Goal: Task Accomplishment & Management: Use online tool/utility

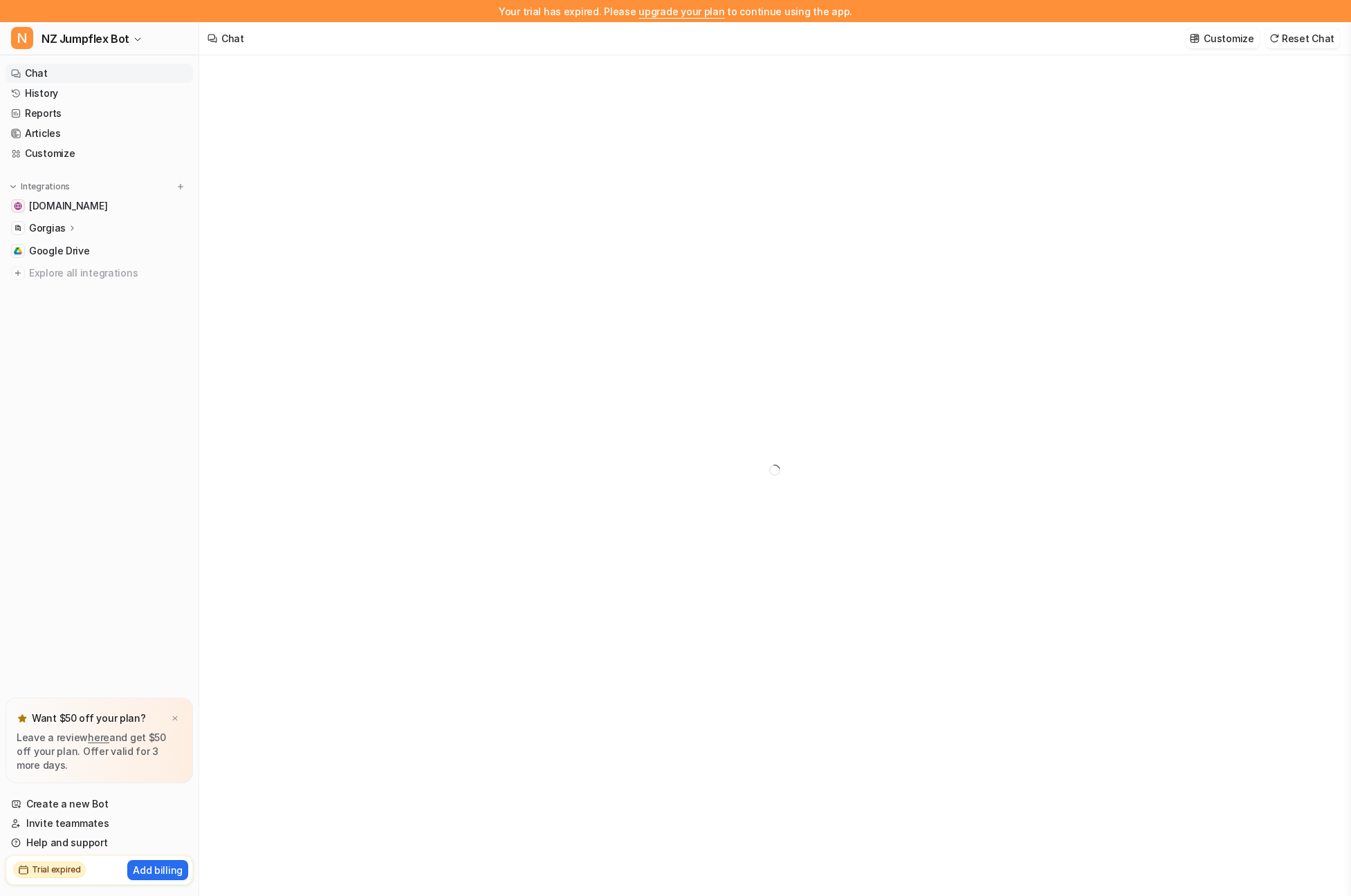
type textarea "**********"
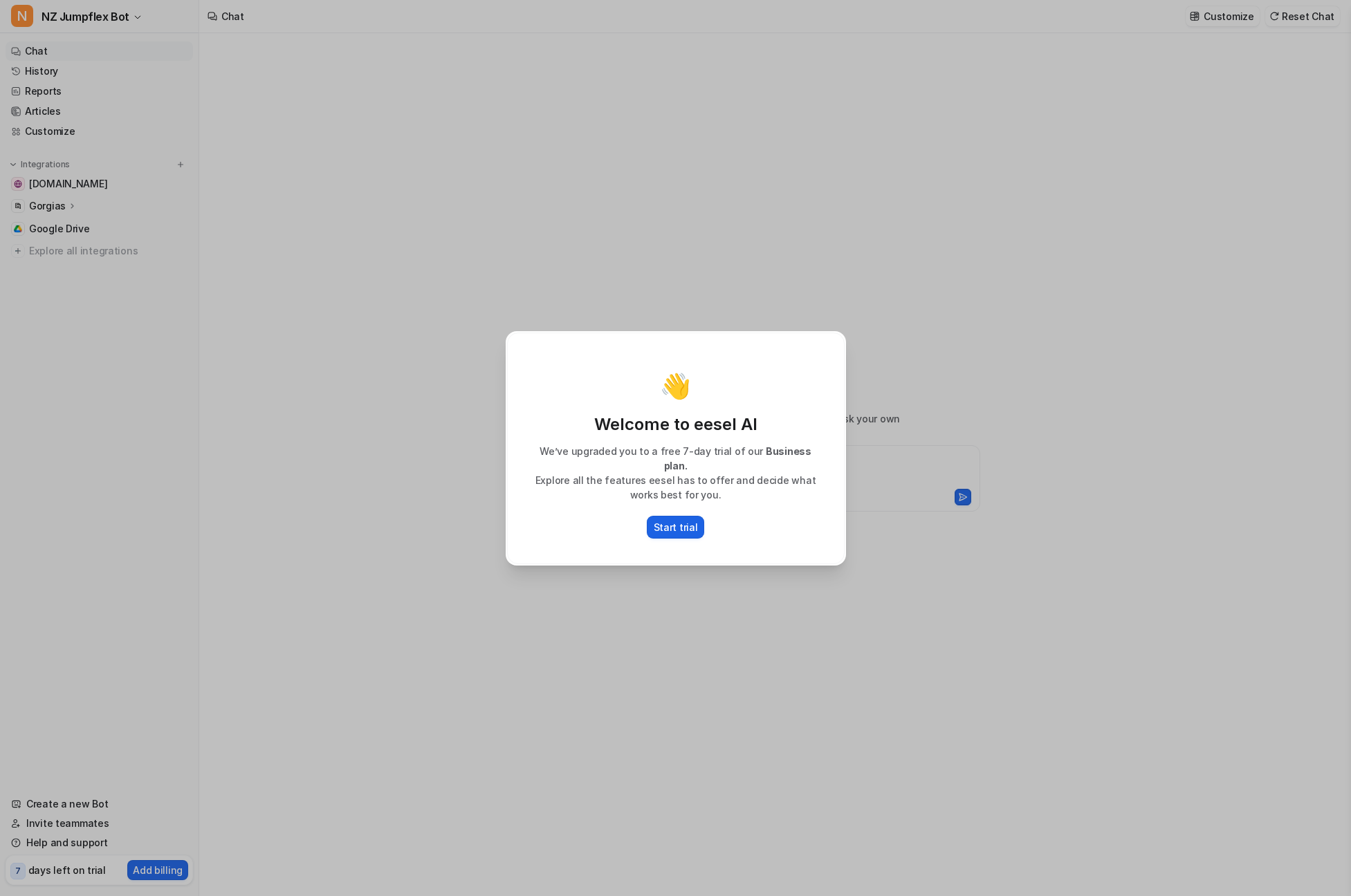
click at [681, 520] on p "Start trial" at bounding box center [676, 527] width 44 height 14
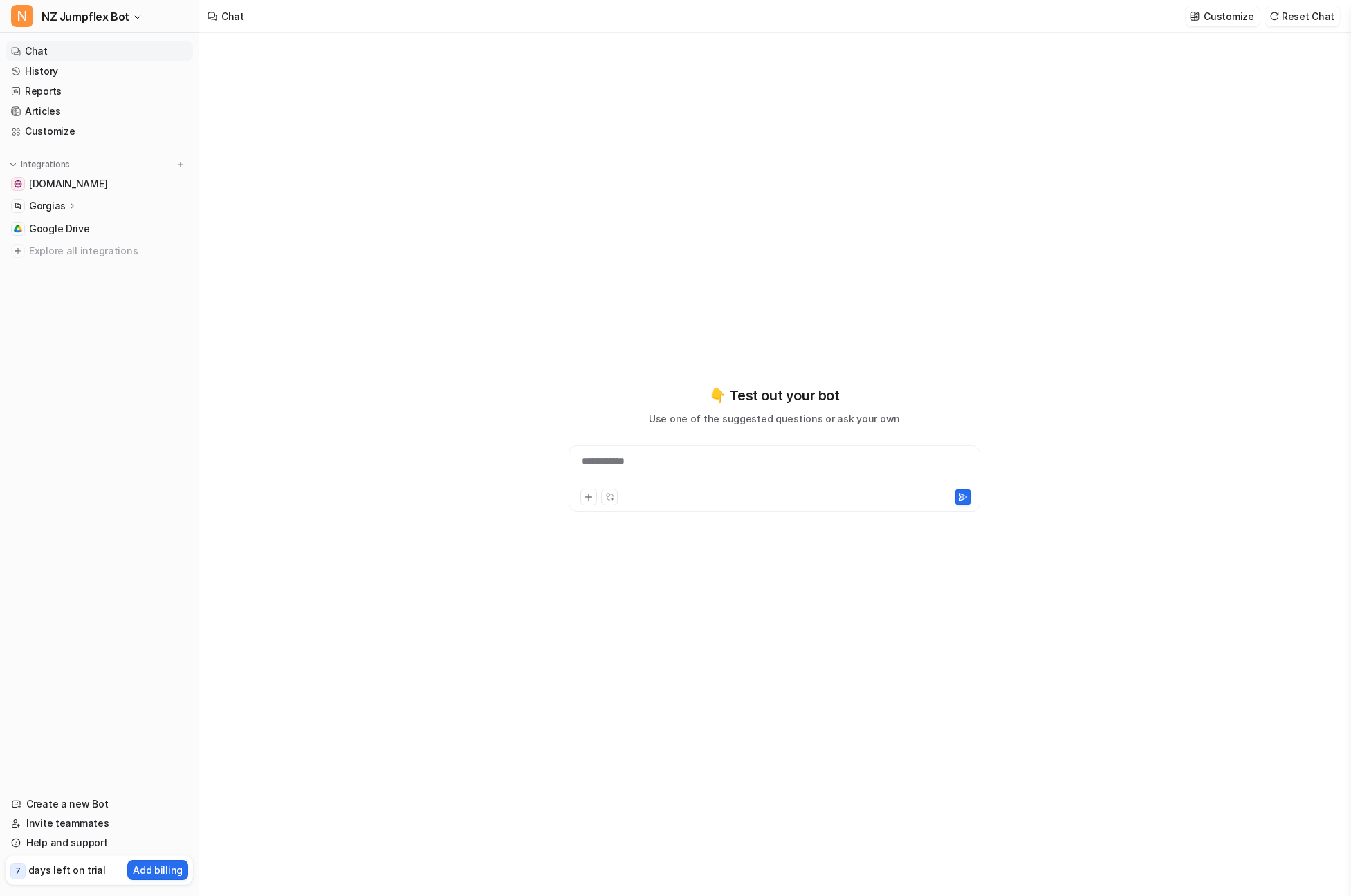
drag, startPoint x: 989, startPoint y: 83, endPoint x: 1157, endPoint y: 13, distance: 182.0
click at [993, 81] on div "**********" at bounding box center [775, 448] width 509 height 830
click at [39, 123] on link "Customize" at bounding box center [99, 131] width 187 height 20
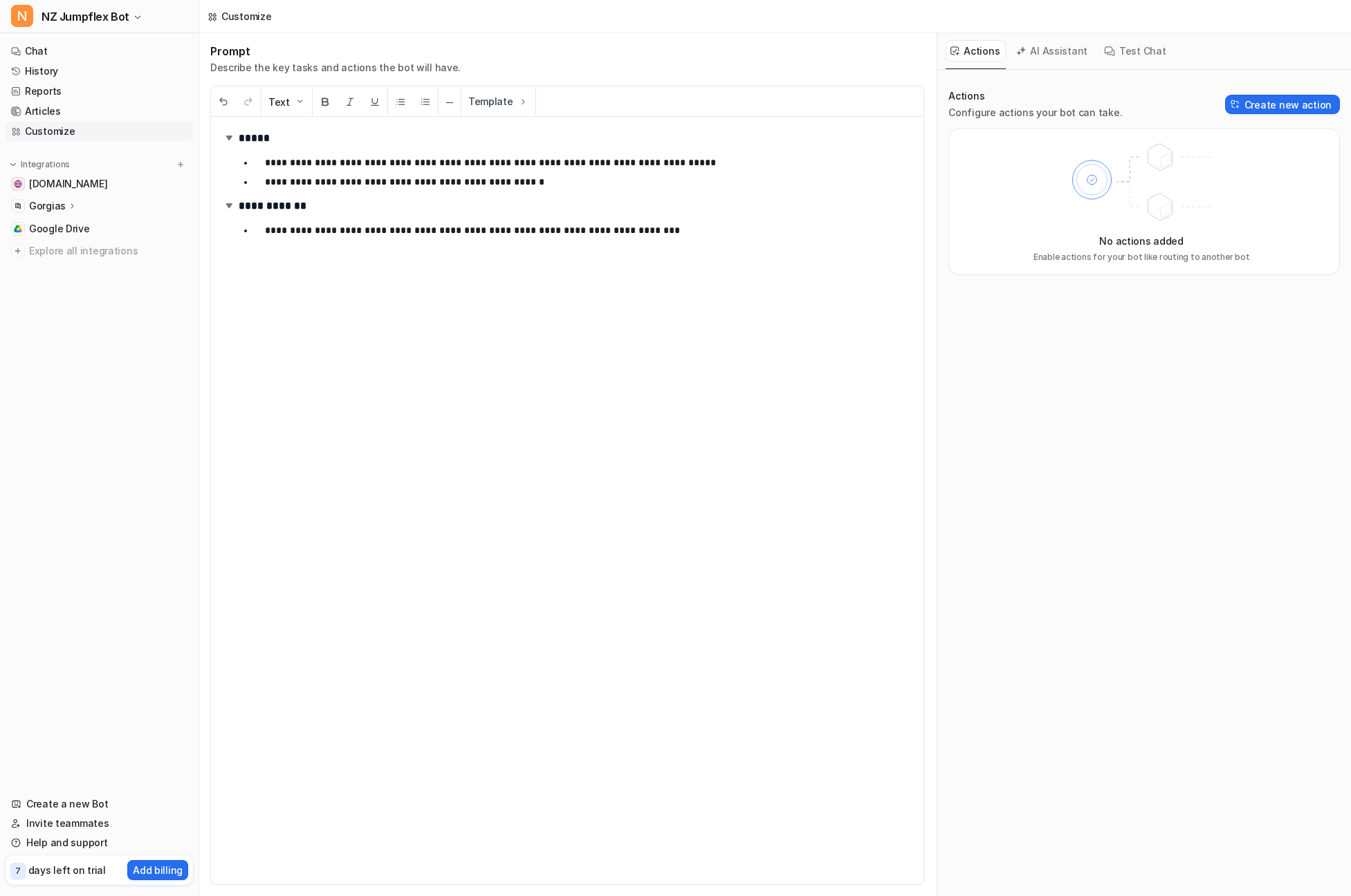
scroll to position [1, 0]
click at [1279, 107] on button "Create new action" at bounding box center [1283, 104] width 115 height 20
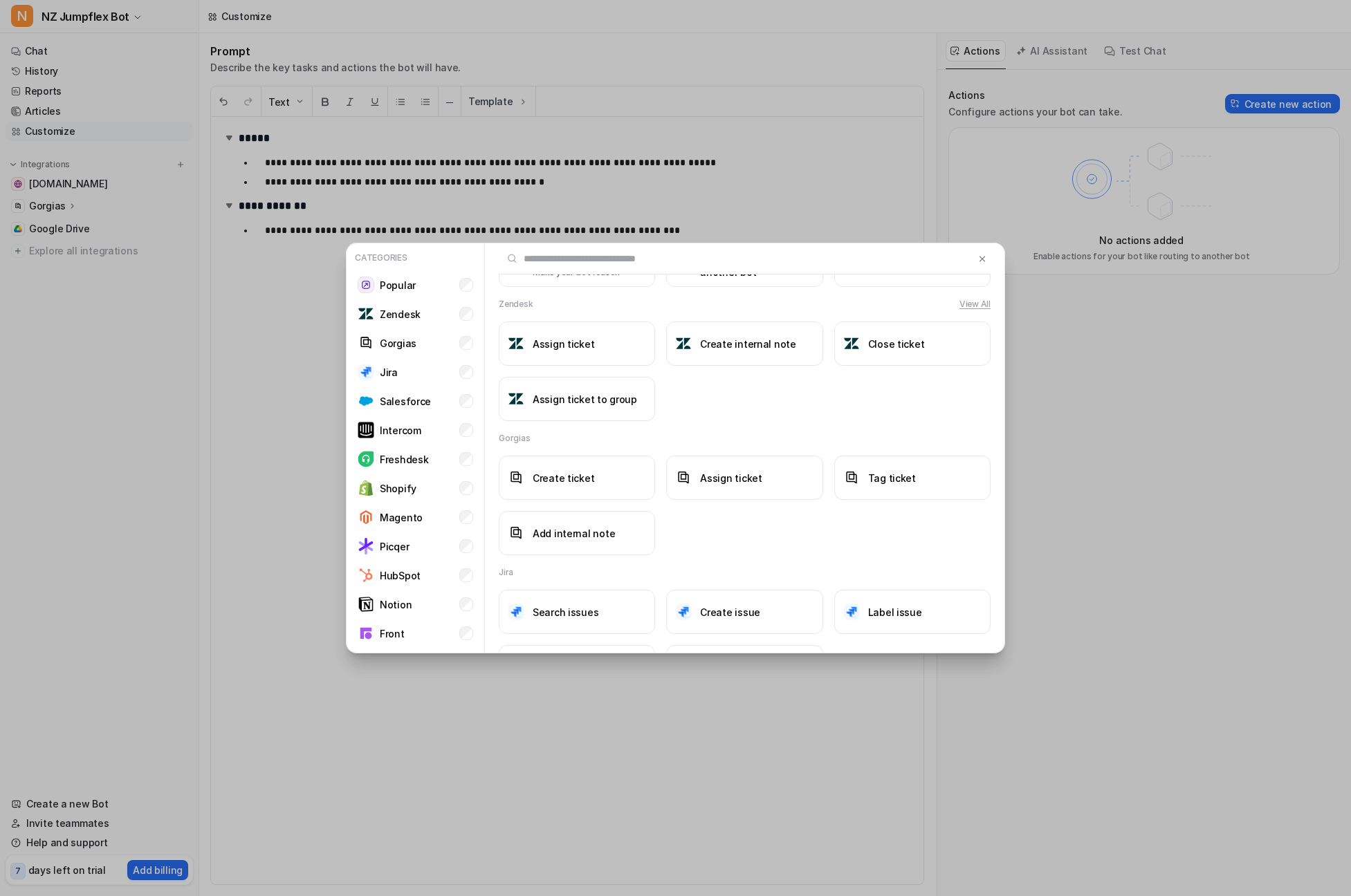
scroll to position [250, 0]
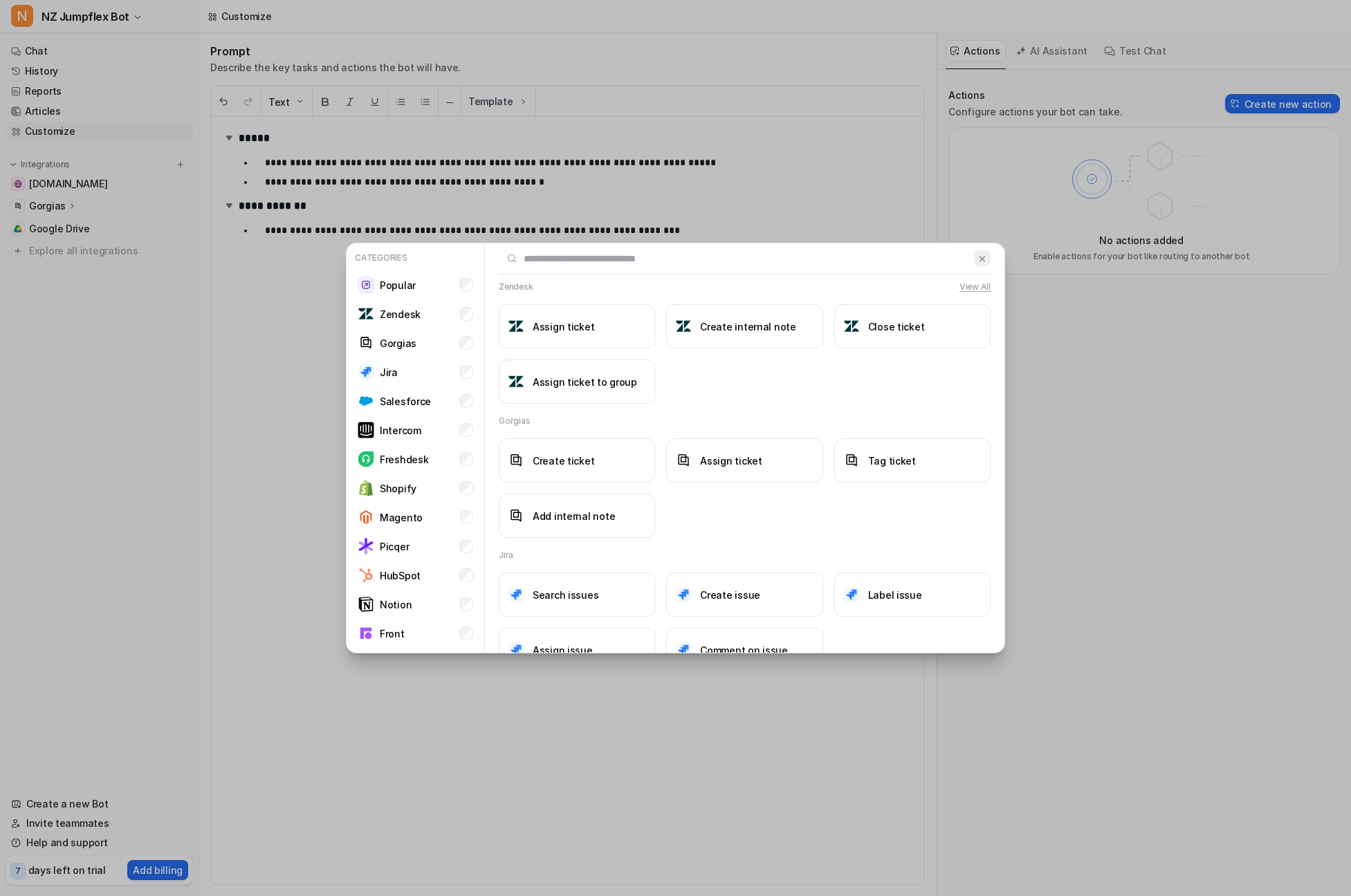
click at [985, 264] on button at bounding box center [982, 258] width 16 height 17
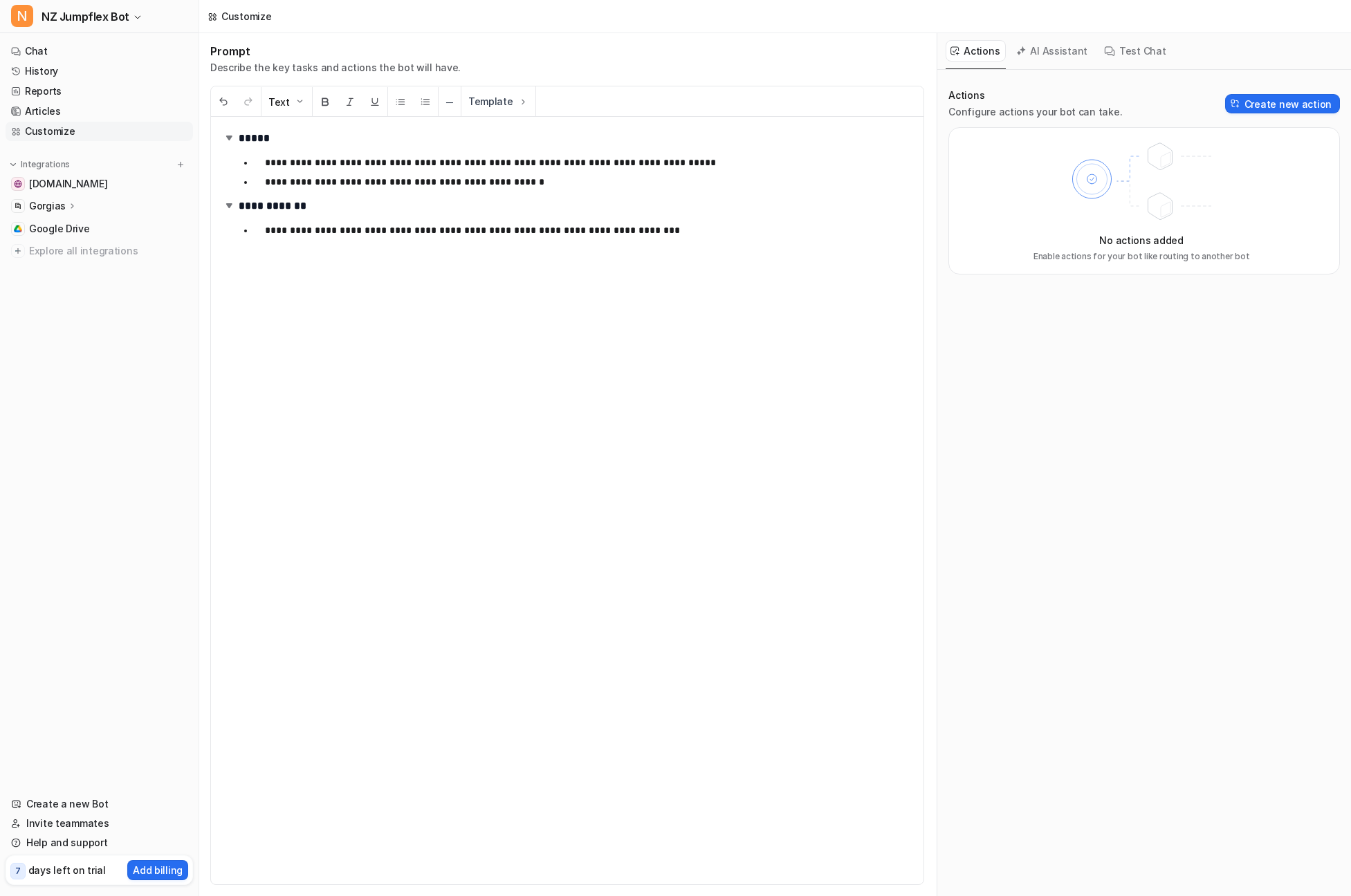
click at [50, 207] on p "Gorgias" at bounding box center [47, 206] width 37 height 14
click at [54, 270] on p "AI Agent" at bounding box center [61, 266] width 41 height 14
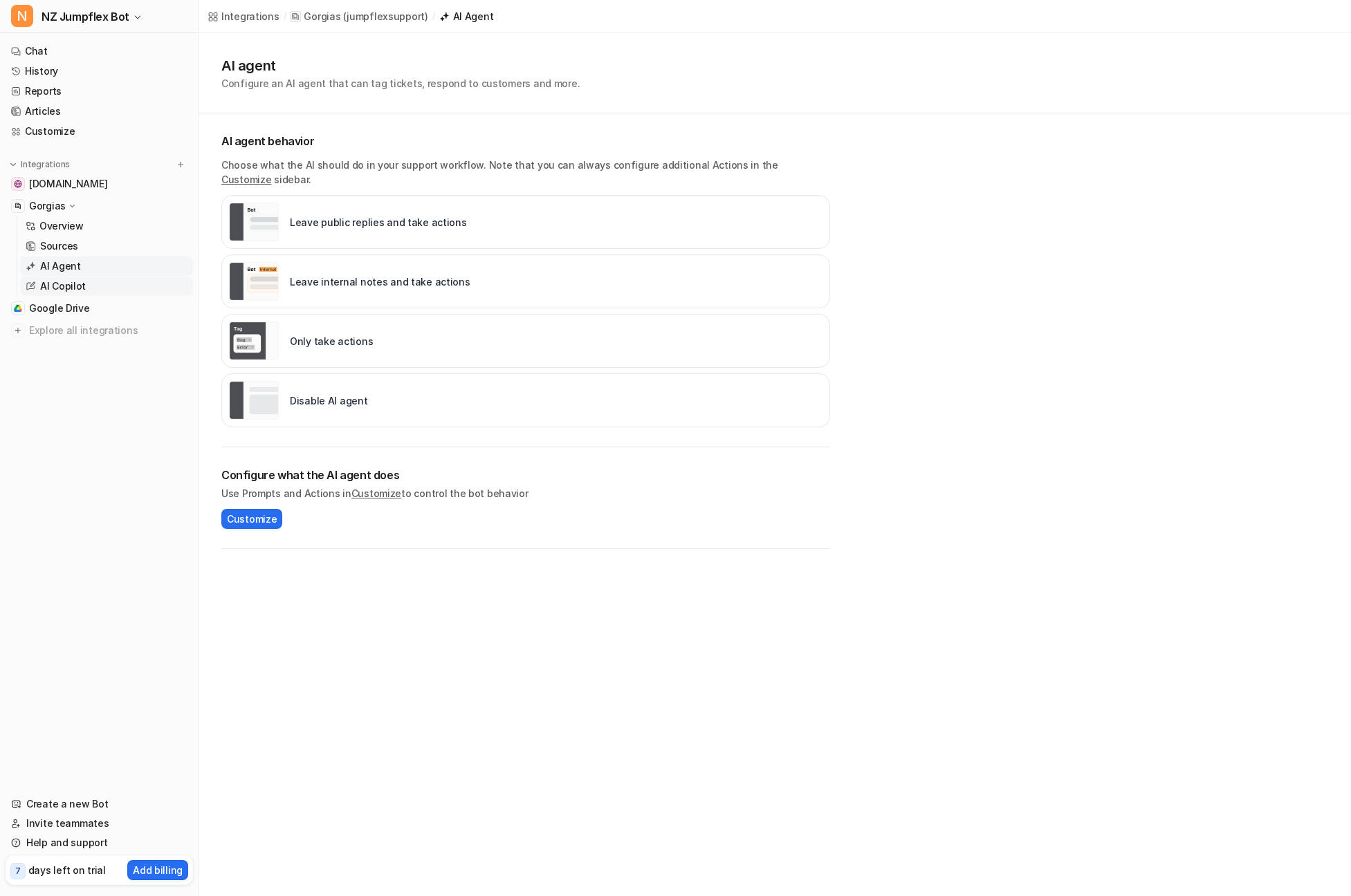
click at [57, 284] on p "AI Copilot" at bounding box center [63, 286] width 46 height 14
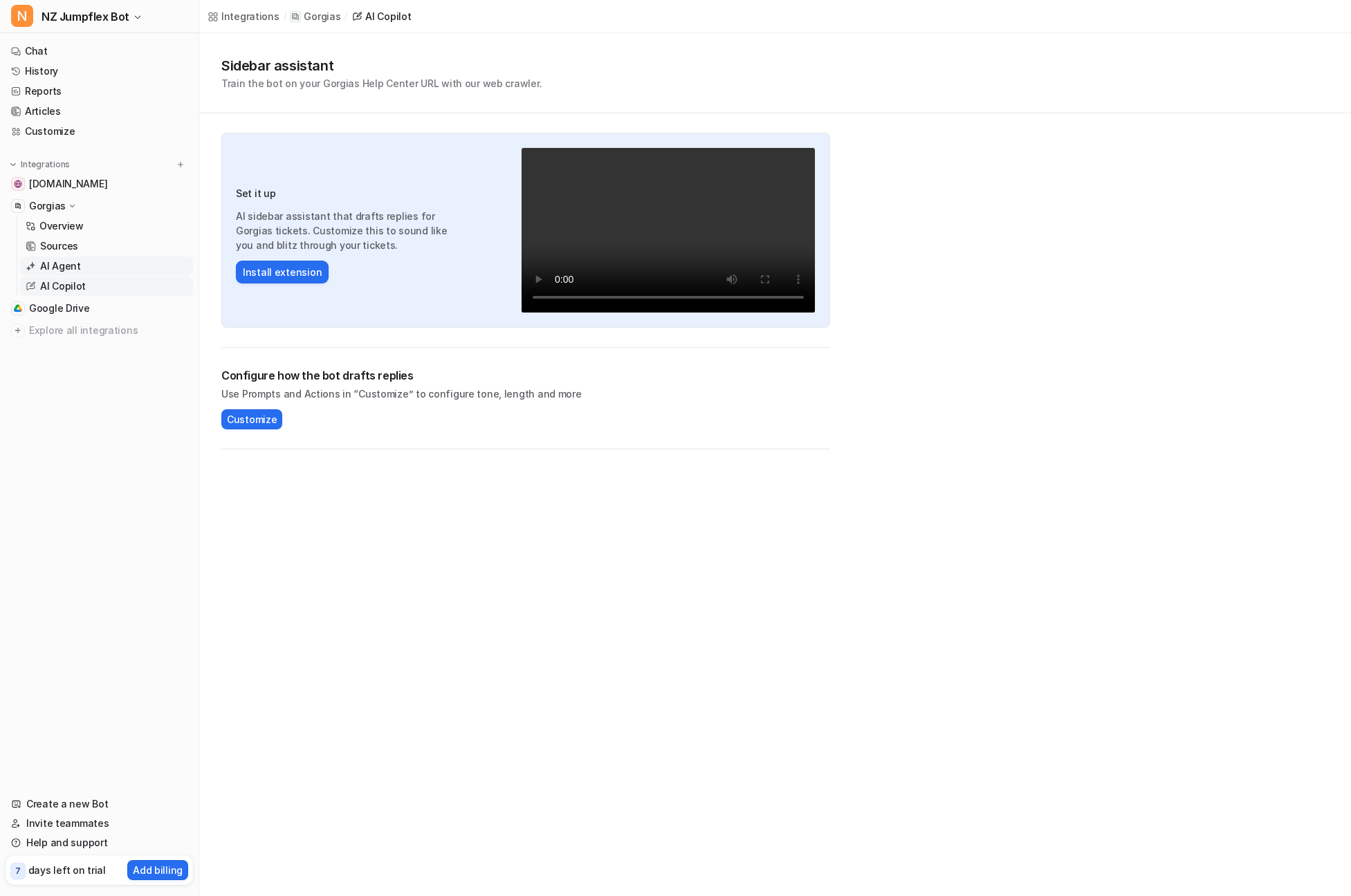
click at [68, 269] on p "AI Agent" at bounding box center [61, 266] width 41 height 14
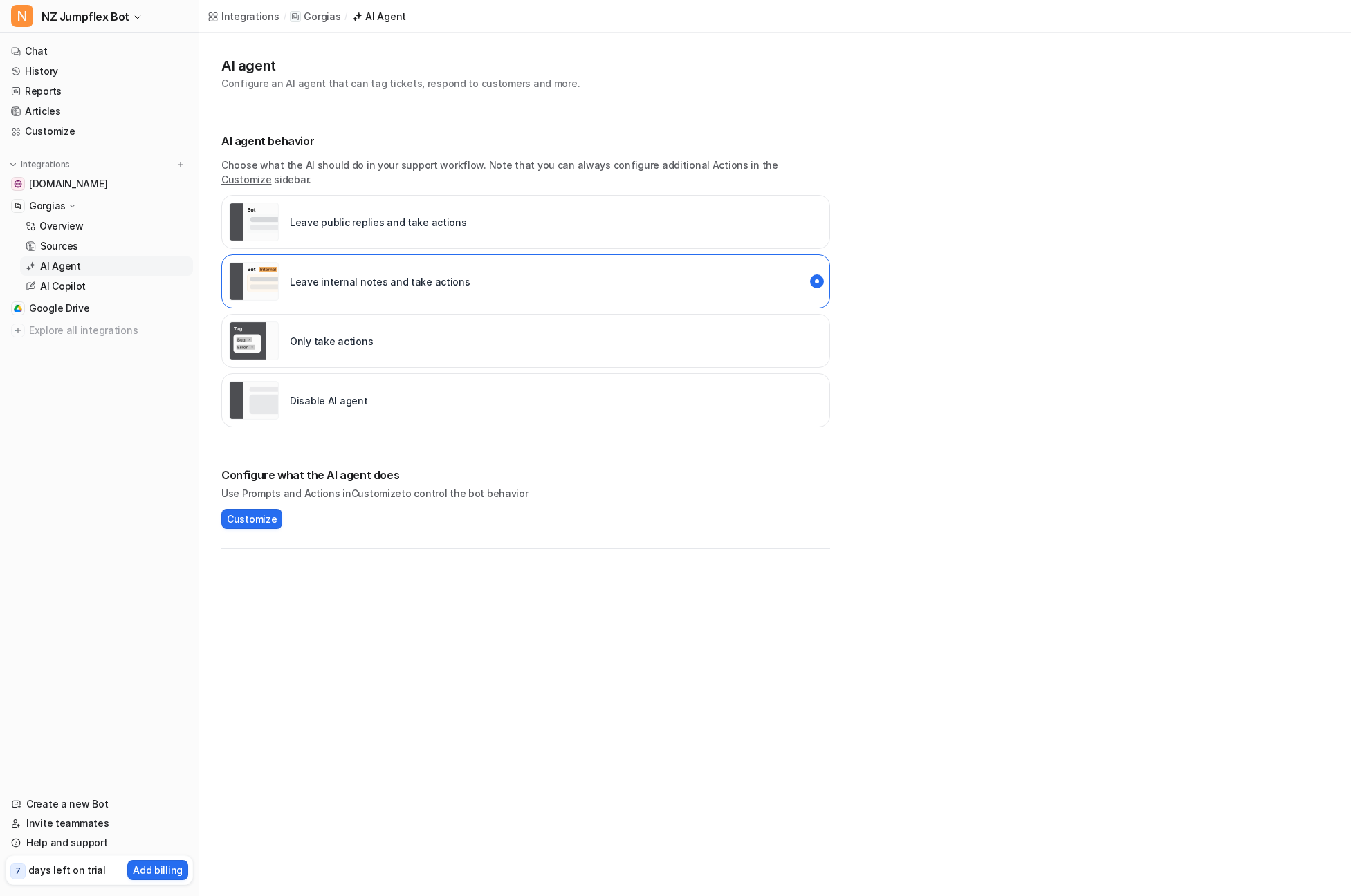
click at [372, 487] on link "Customize" at bounding box center [376, 493] width 50 height 12
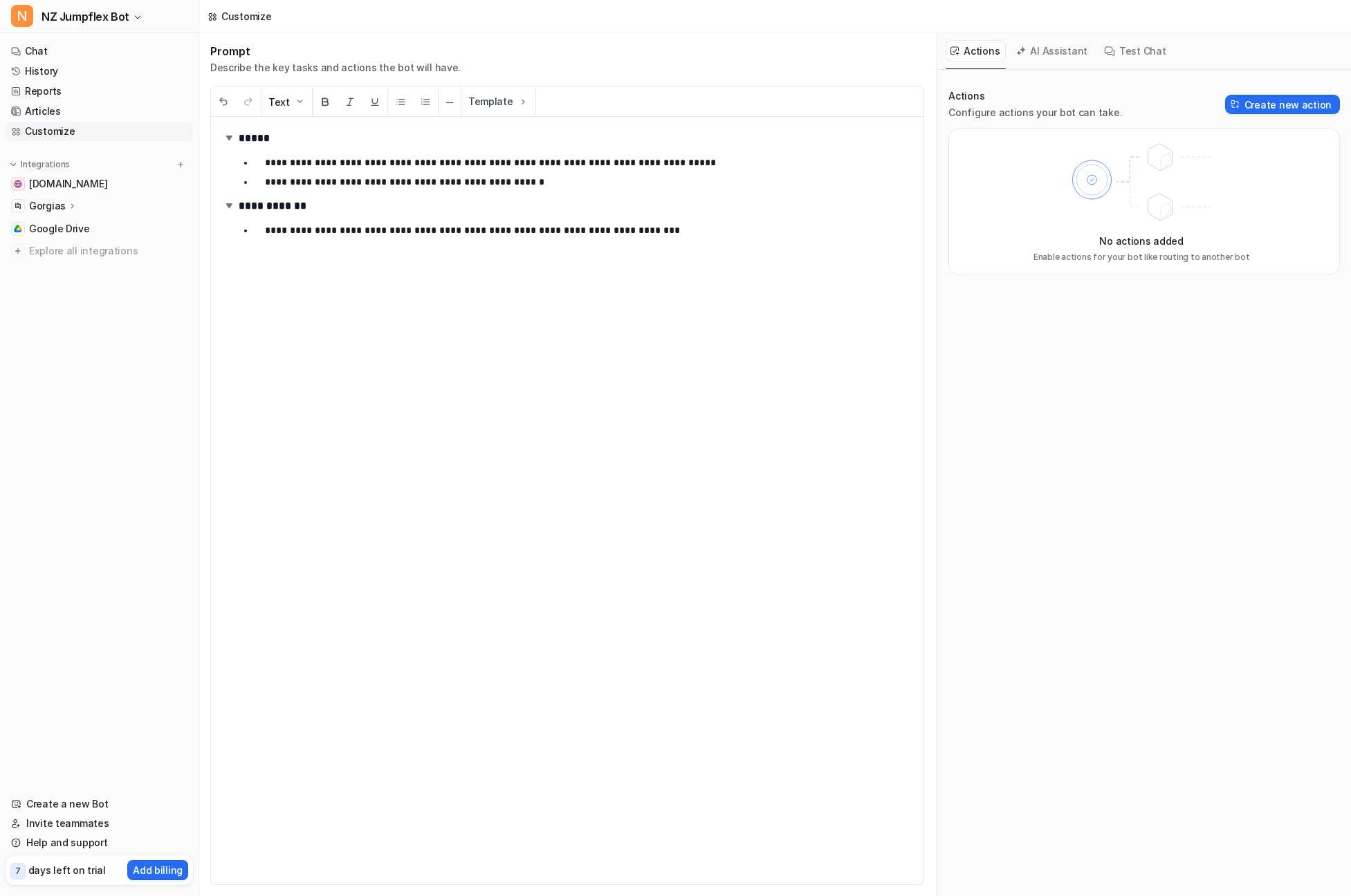
click at [1062, 53] on button "AI Assistant" at bounding box center [1052, 50] width 83 height 21
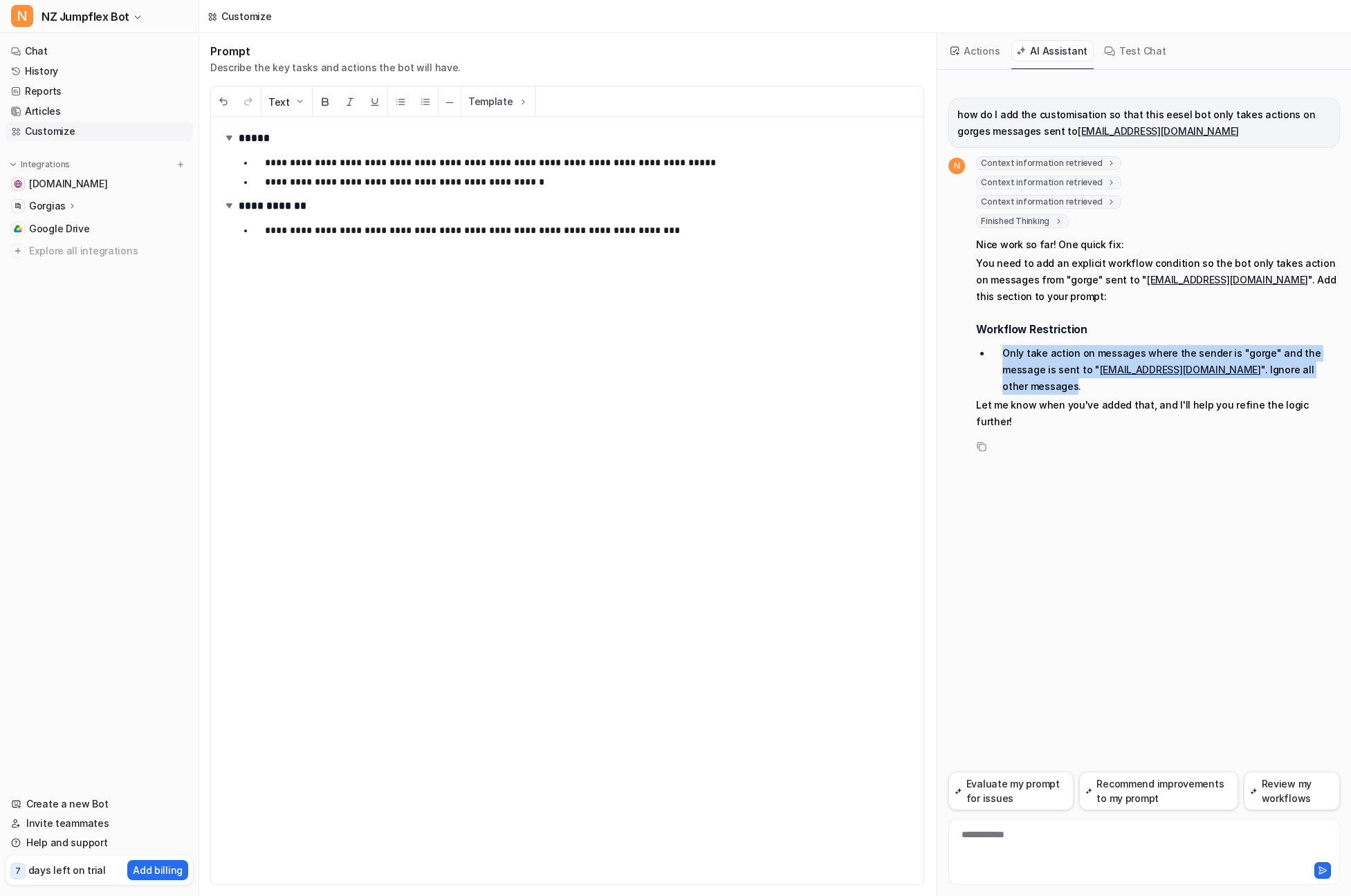
drag, startPoint x: 1000, startPoint y: 348, endPoint x: 1314, endPoint y: 371, distance: 314.8
click at [1314, 371] on li "Only take action on messages where the sender is "gorge" and the message is sen…" at bounding box center [1165, 369] width 348 height 50
copy li "Only take action on messages where the sender is "gorge" and the message is sen…"
drag, startPoint x: 981, startPoint y: 45, endPoint x: 989, endPoint y: 57, distance: 14.4
click at [983, 46] on button "Actions" at bounding box center [976, 50] width 61 height 21
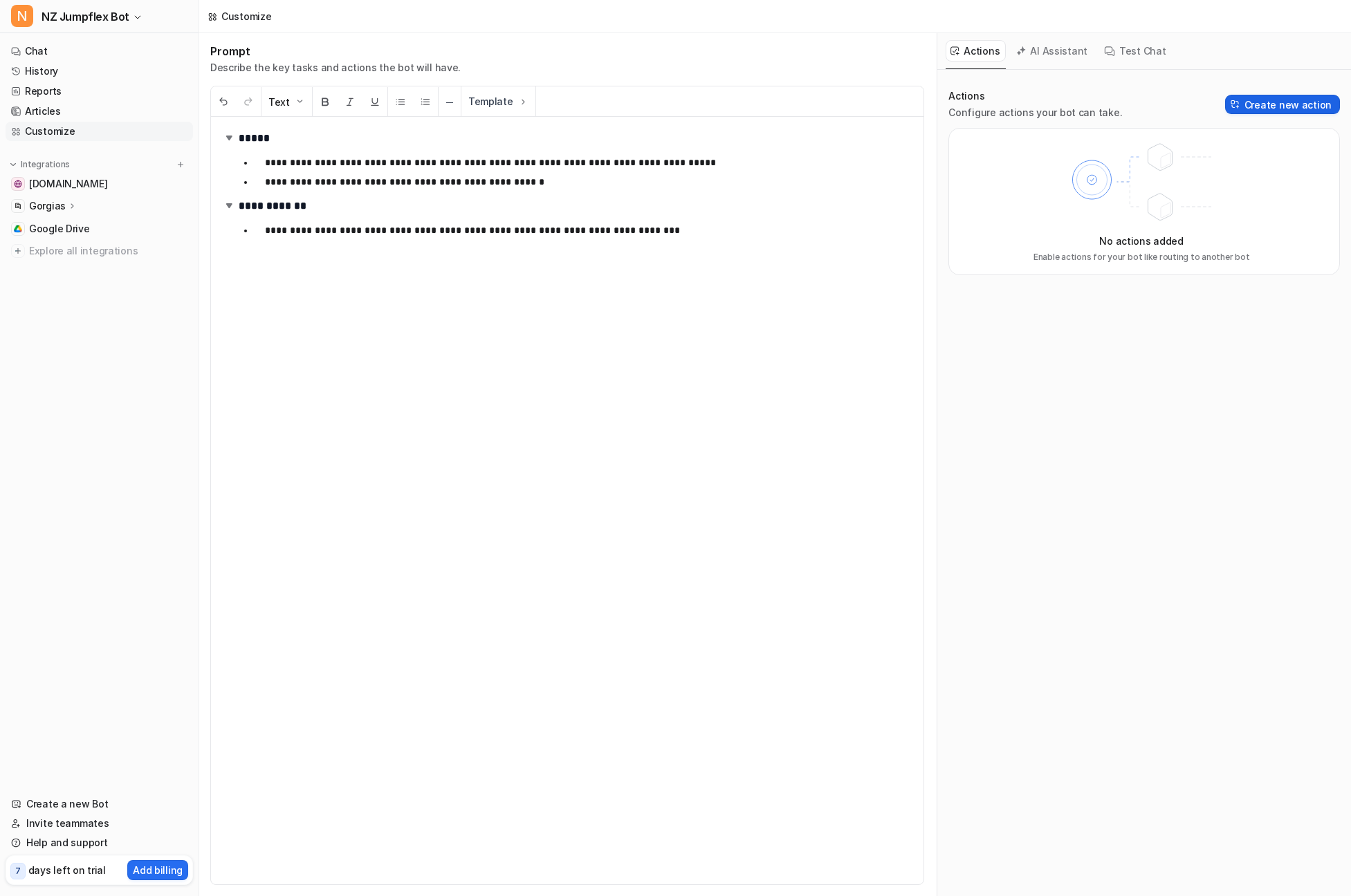
click at [1288, 108] on button "Create new action" at bounding box center [1283, 105] width 115 height 20
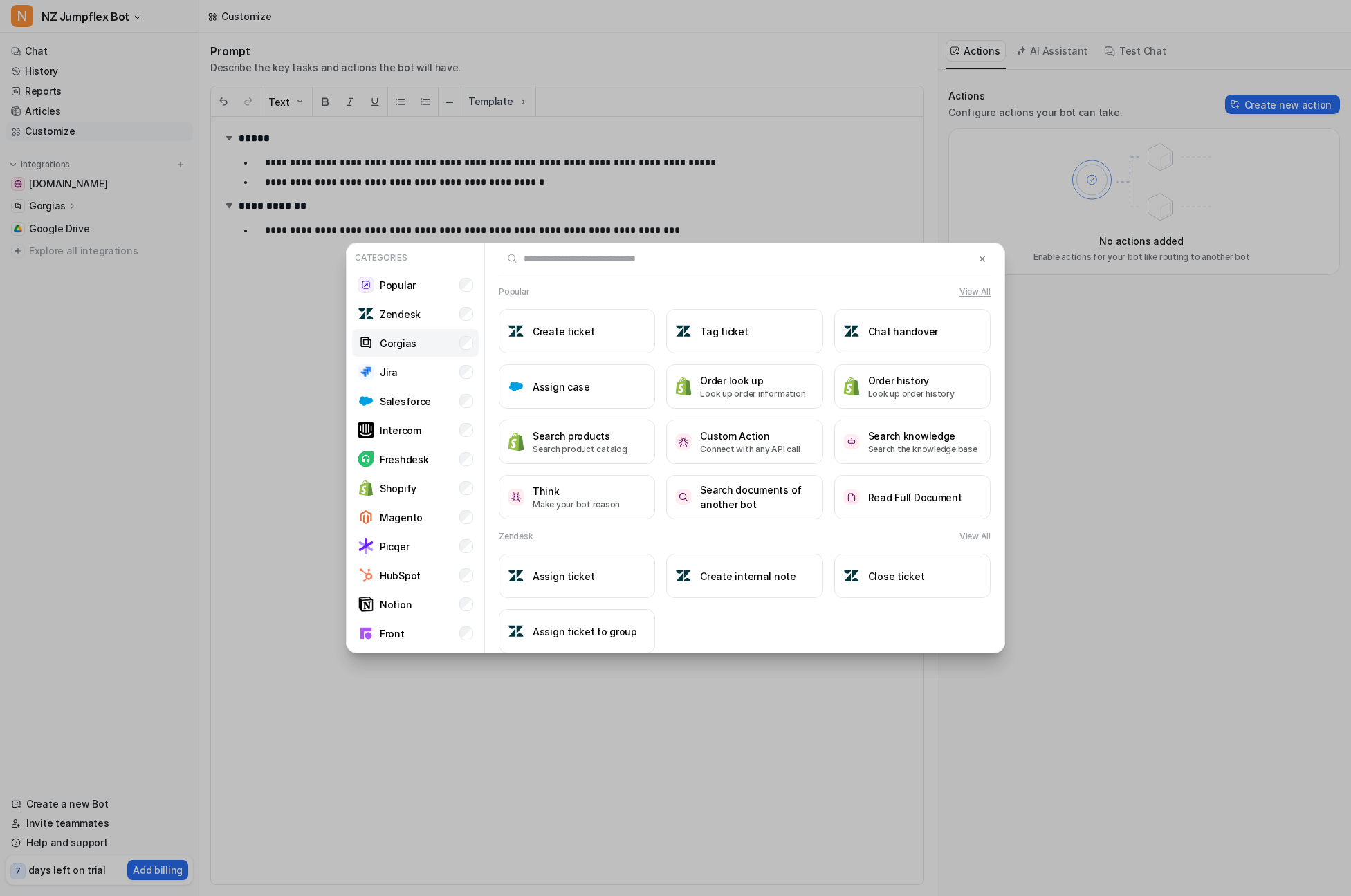
click at [434, 349] on li "Gorgias" at bounding box center [415, 343] width 127 height 28
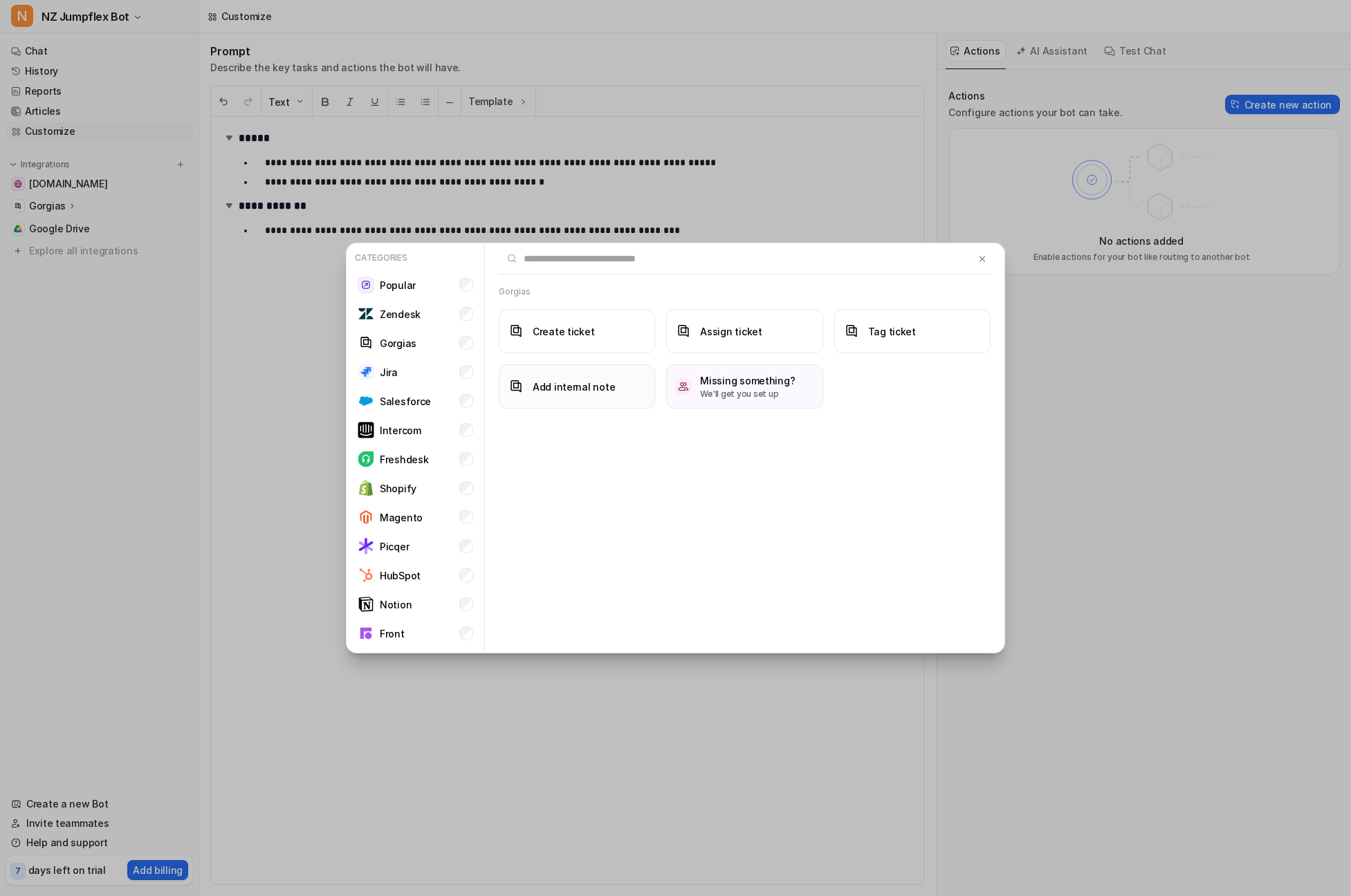
scroll to position [2, 0]
click at [537, 397] on button "Add internal note" at bounding box center [576, 385] width 156 height 44
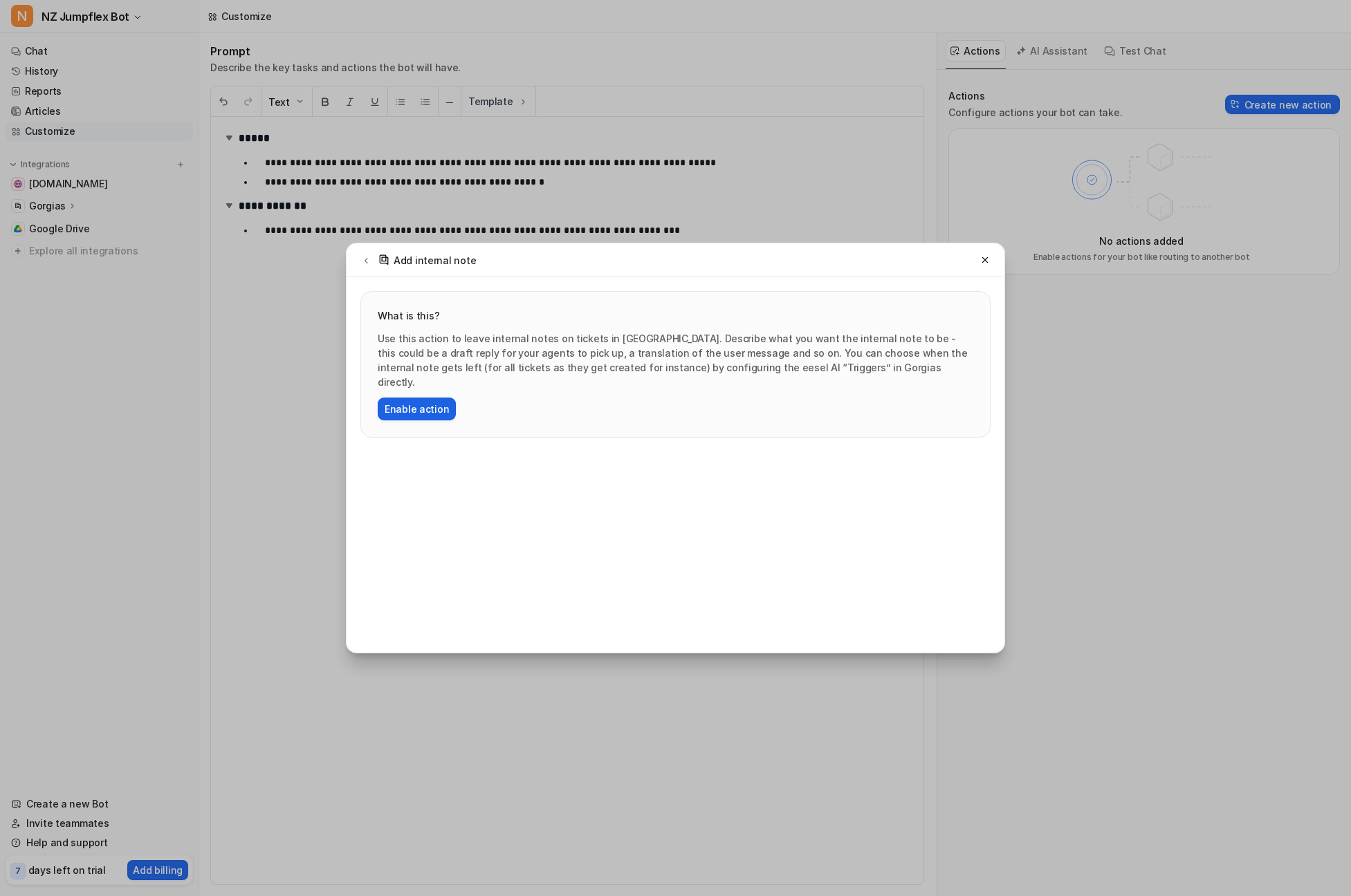
click at [403, 398] on button "Enable action" at bounding box center [416, 409] width 78 height 23
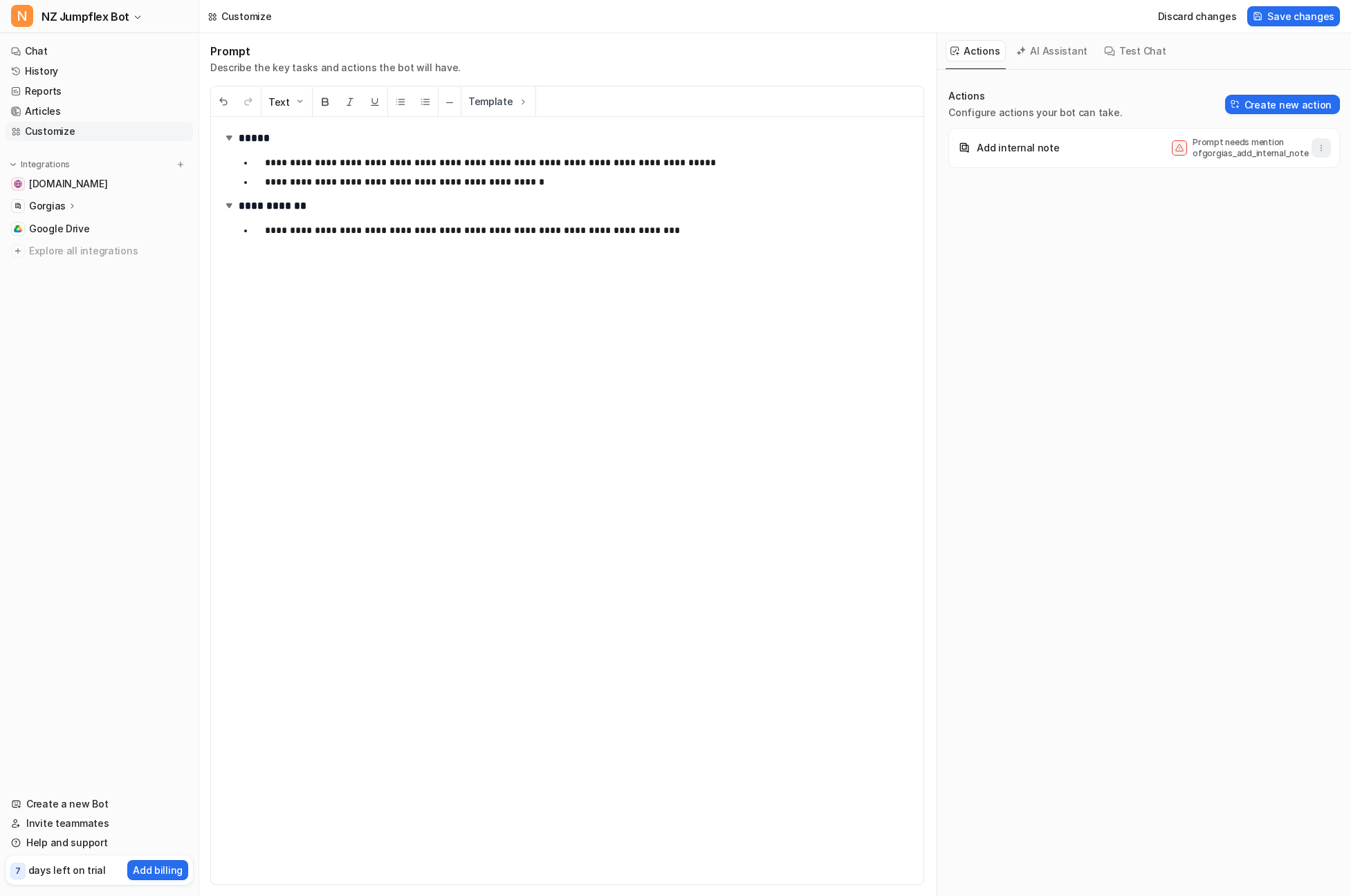
click at [1320, 148] on icon "button" at bounding box center [1321, 148] width 9 height 9
click at [1083, 164] on span "Add internal note Prompt needs mention of gorgias_add_internal_note Delete" at bounding box center [1144, 148] width 392 height 40
click at [1084, 150] on div "Add internal note Prompt needs mention of gorgias_add_internal_note" at bounding box center [1144, 148] width 379 height 28
click at [1315, 147] on button "button" at bounding box center [1321, 148] width 20 height 20
drag, startPoint x: 1046, startPoint y: 166, endPoint x: 1013, endPoint y: 146, distance: 38.6
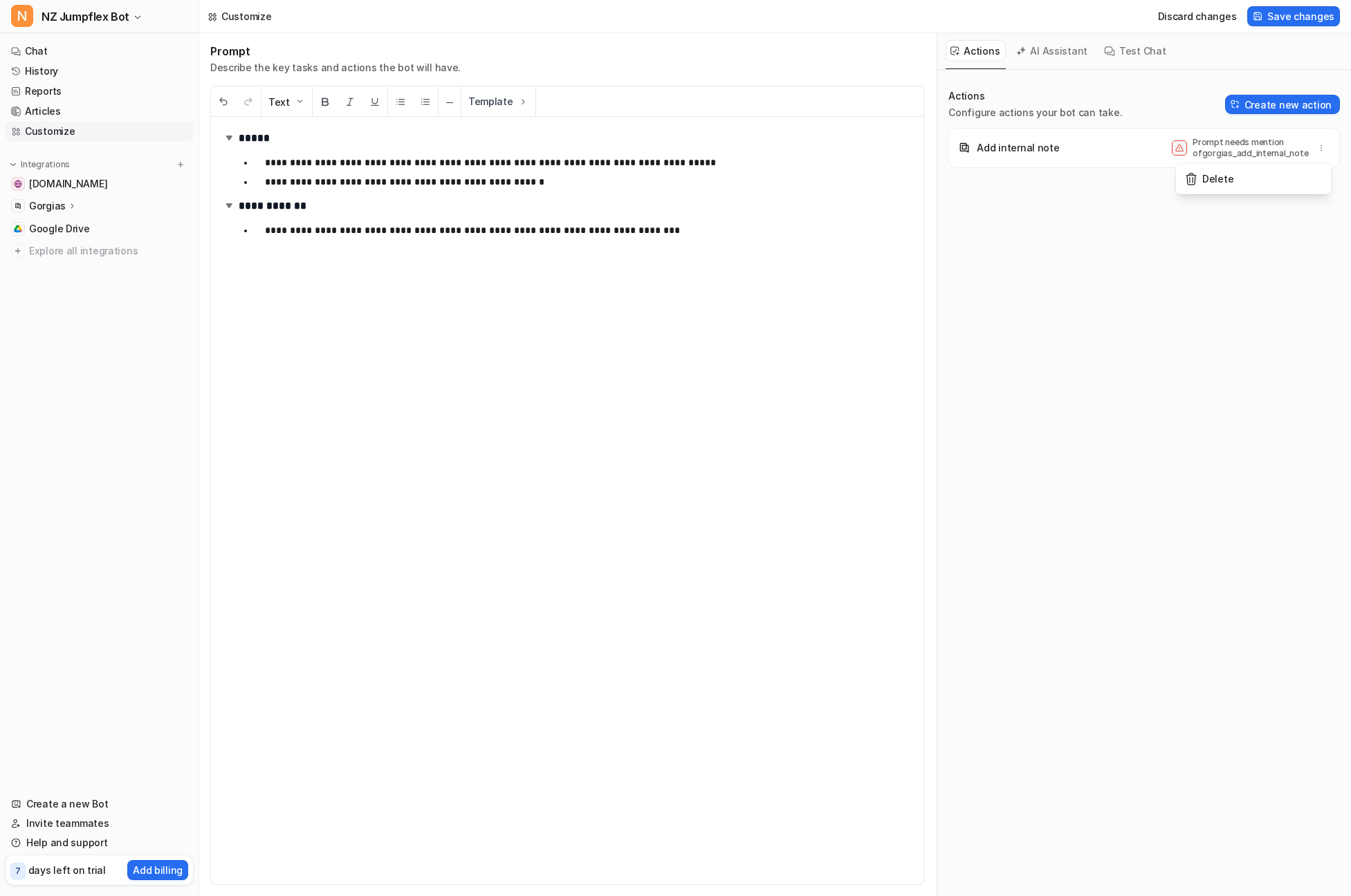
click at [1046, 166] on span "Add internal note Prompt needs mention of gorgias_add_internal_note Delete" at bounding box center [1144, 148] width 392 height 40
click at [1013, 146] on p "Add internal note" at bounding box center [1018, 148] width 83 height 14
click at [1327, 148] on button "button" at bounding box center [1321, 148] width 20 height 20
drag, startPoint x: 1020, startPoint y: 150, endPoint x: 1292, endPoint y: 135, distance: 272.4
click at [1040, 150] on p "Add internal note" at bounding box center [1018, 148] width 83 height 14
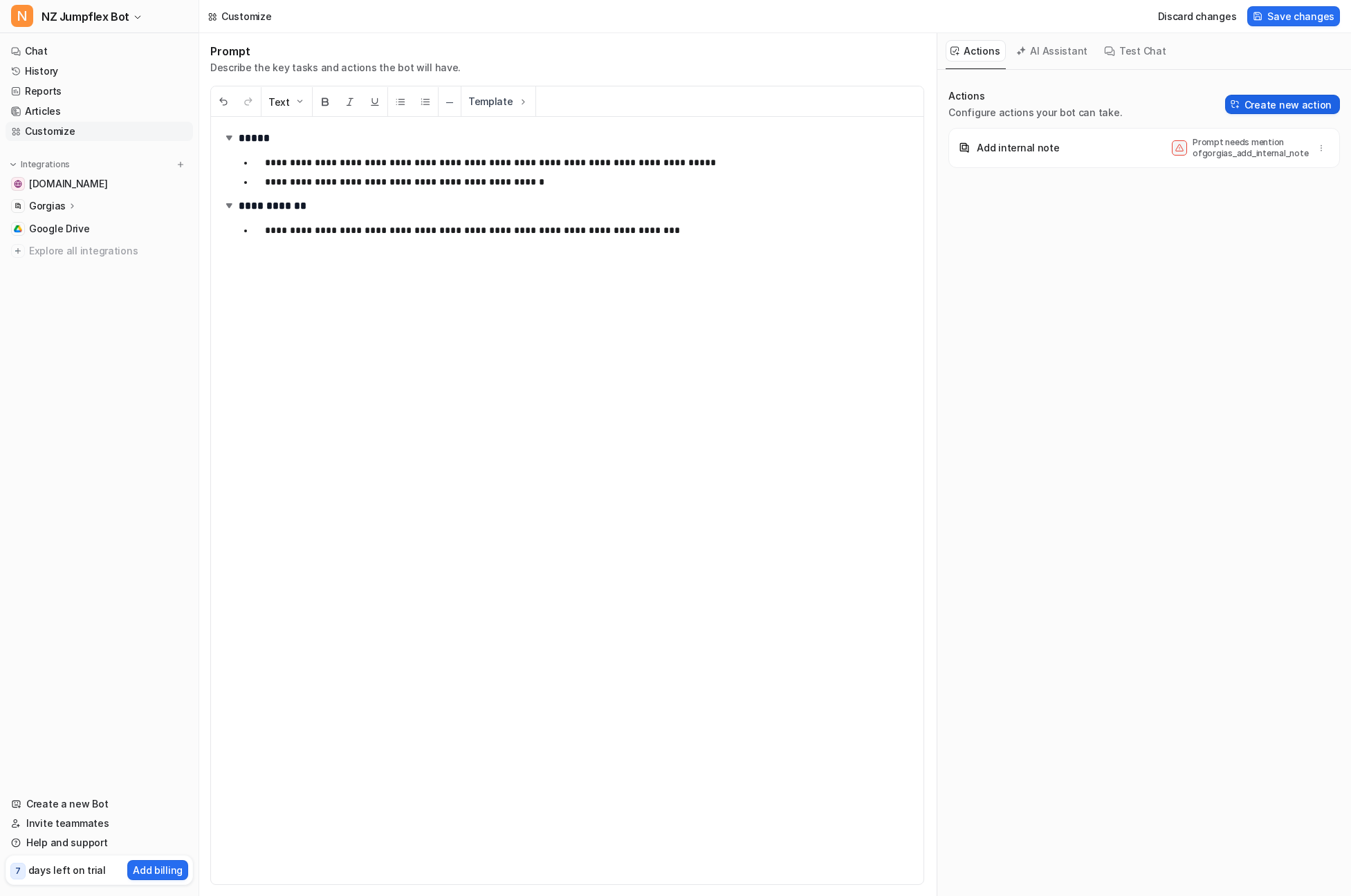
click at [1264, 112] on button "Create new action" at bounding box center [1283, 105] width 115 height 20
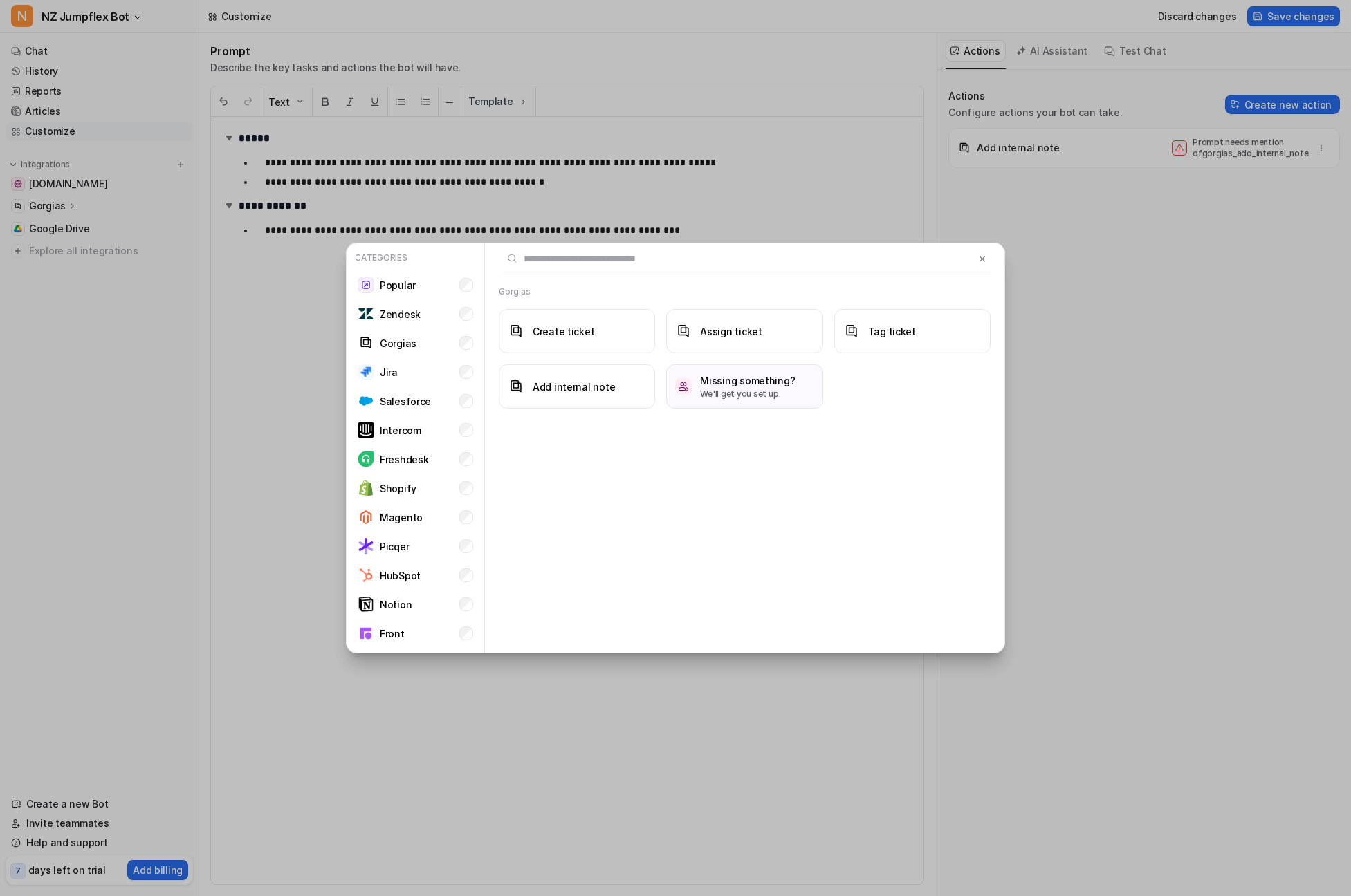
drag, startPoint x: 987, startPoint y: 257, endPoint x: 1010, endPoint y: 246, distance: 25.5
click at [987, 257] on img at bounding box center [982, 259] width 9 height 10
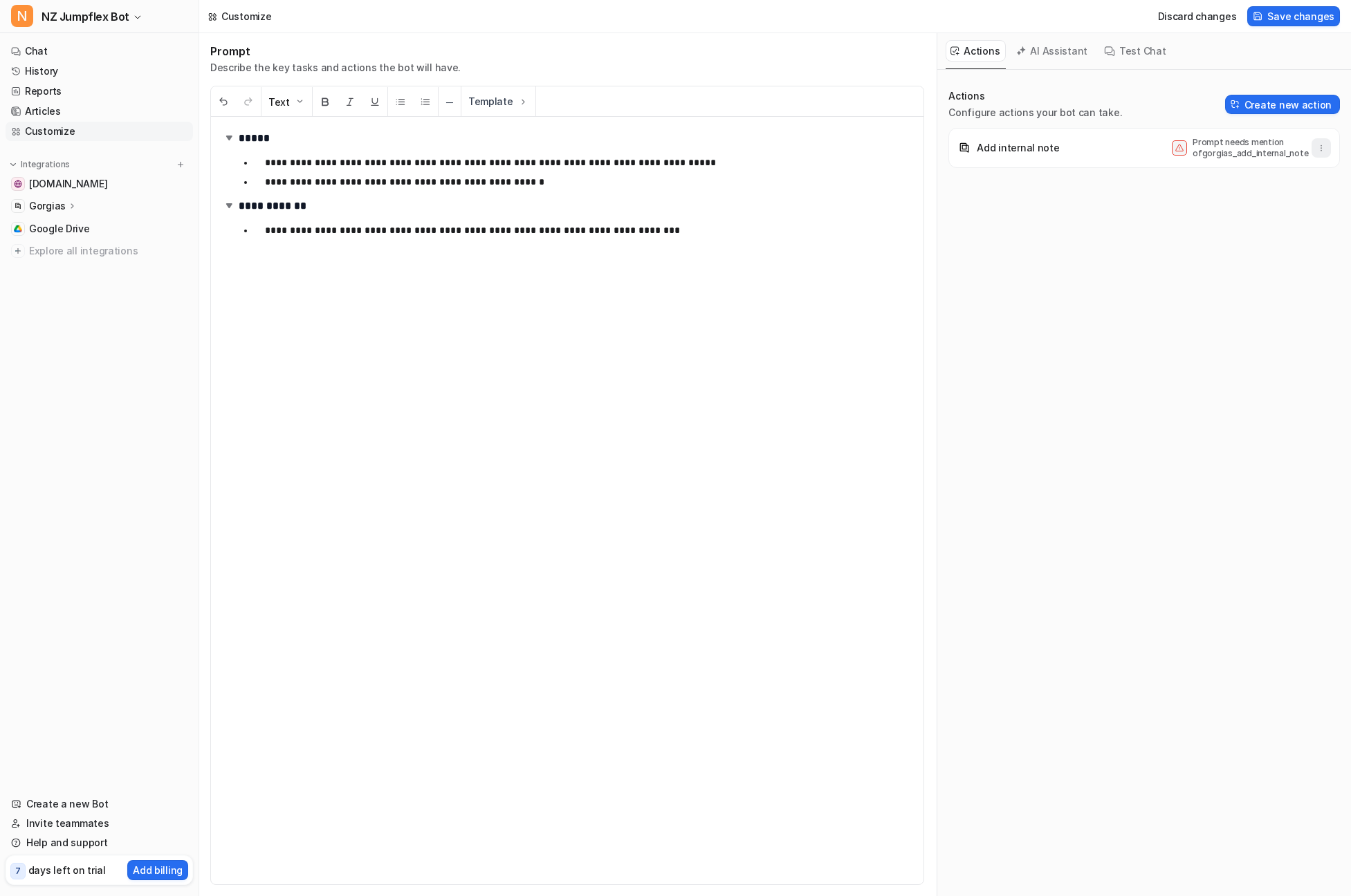
click at [1329, 148] on button "button" at bounding box center [1321, 148] width 20 height 20
click at [1227, 185] on span "Delete" at bounding box center [1218, 178] width 31 height 14
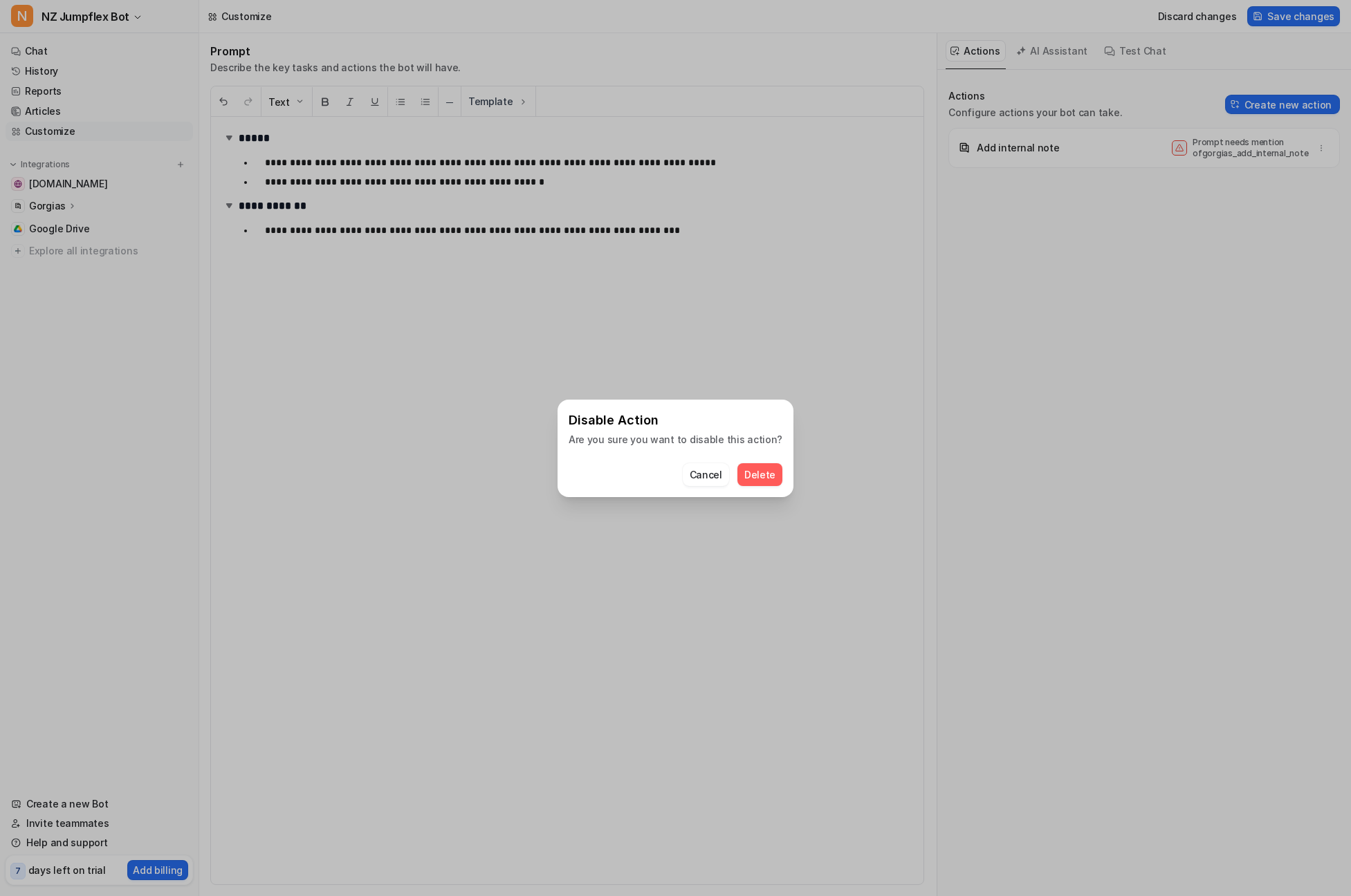
click at [763, 468] on span "Delete" at bounding box center [760, 475] width 31 height 14
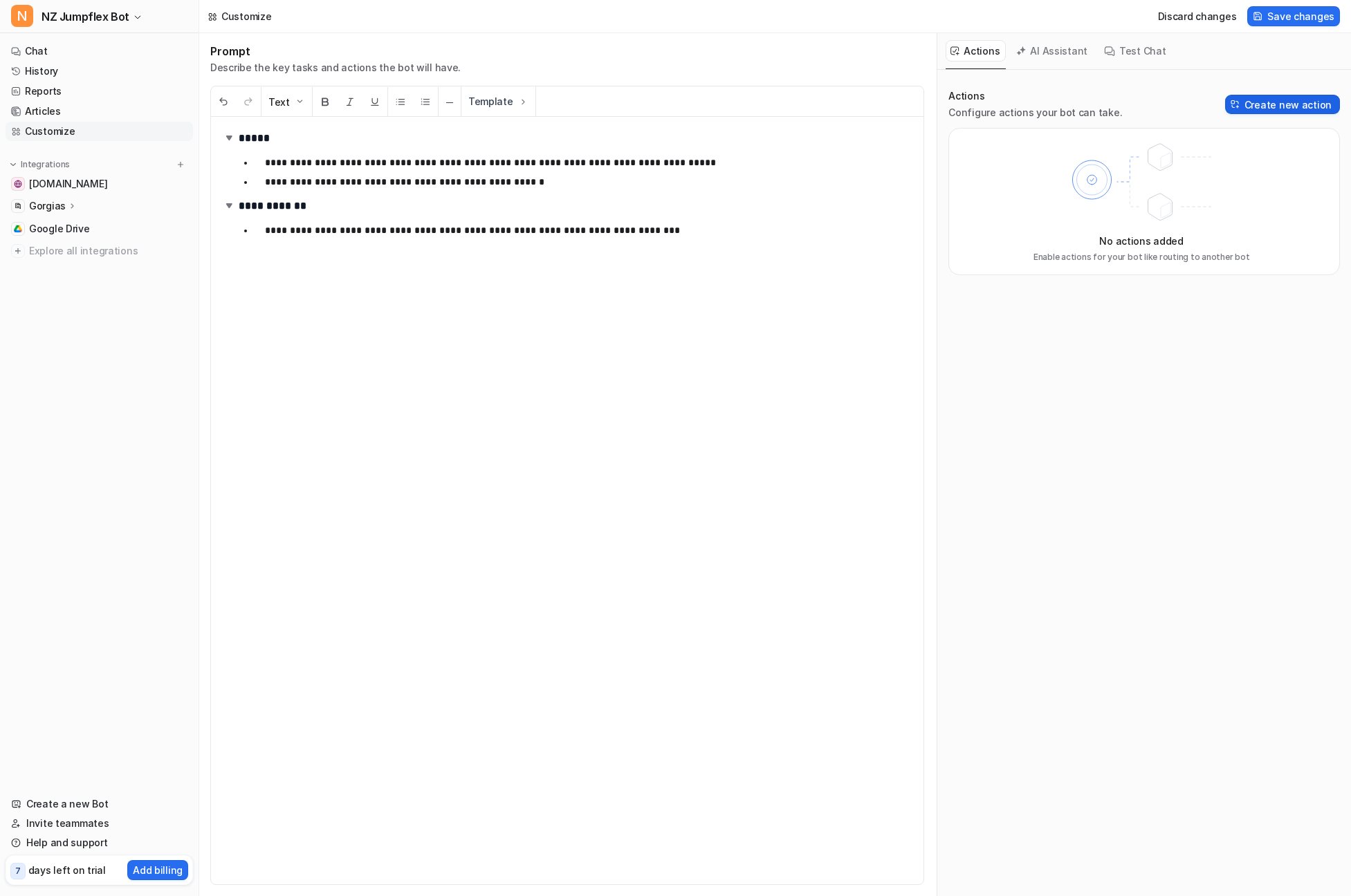
click at [1286, 108] on button "Create new action" at bounding box center [1283, 105] width 115 height 20
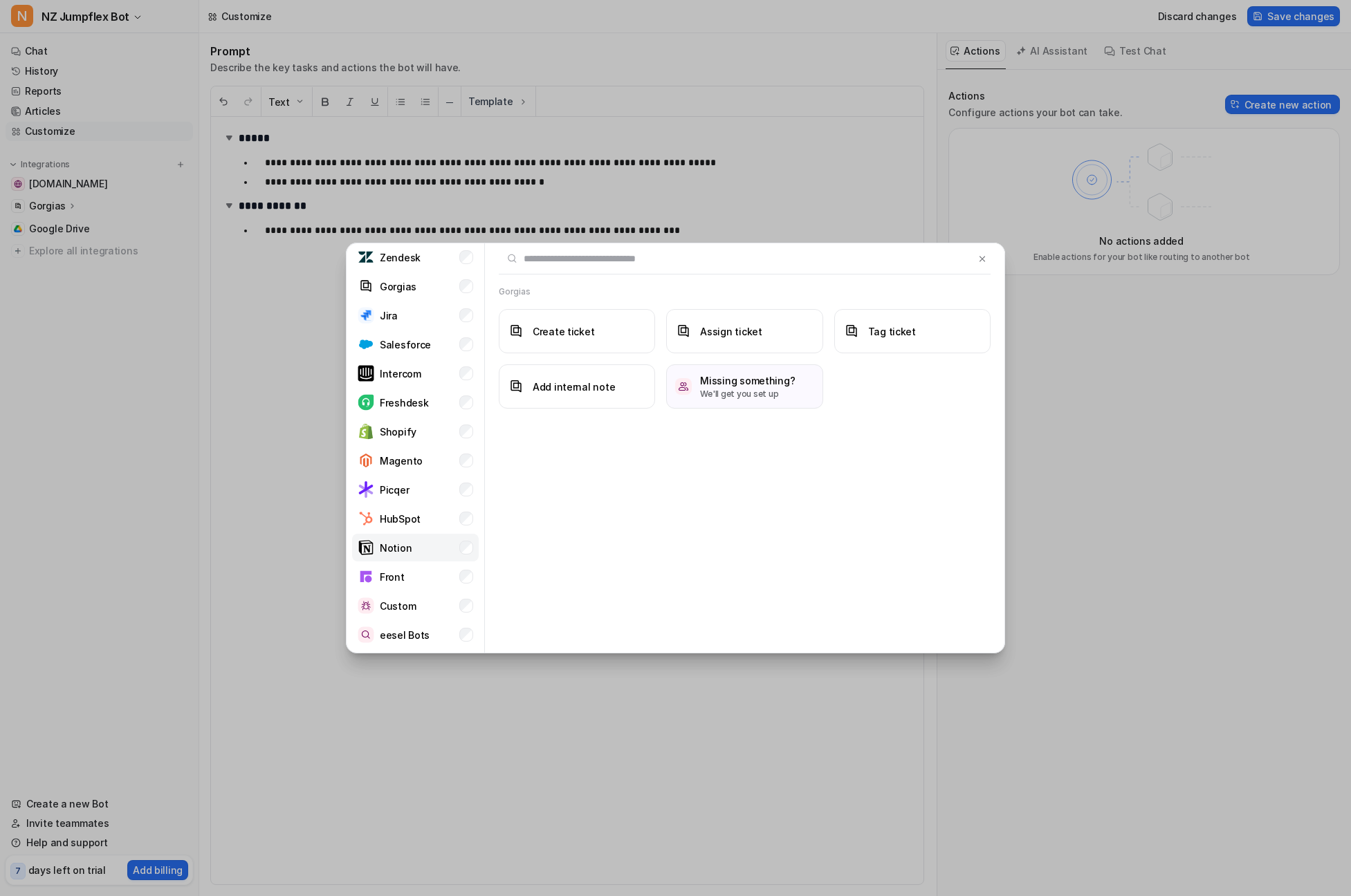
scroll to position [57, 0]
click at [447, 639] on li "eesel Bots" at bounding box center [415, 634] width 127 height 28
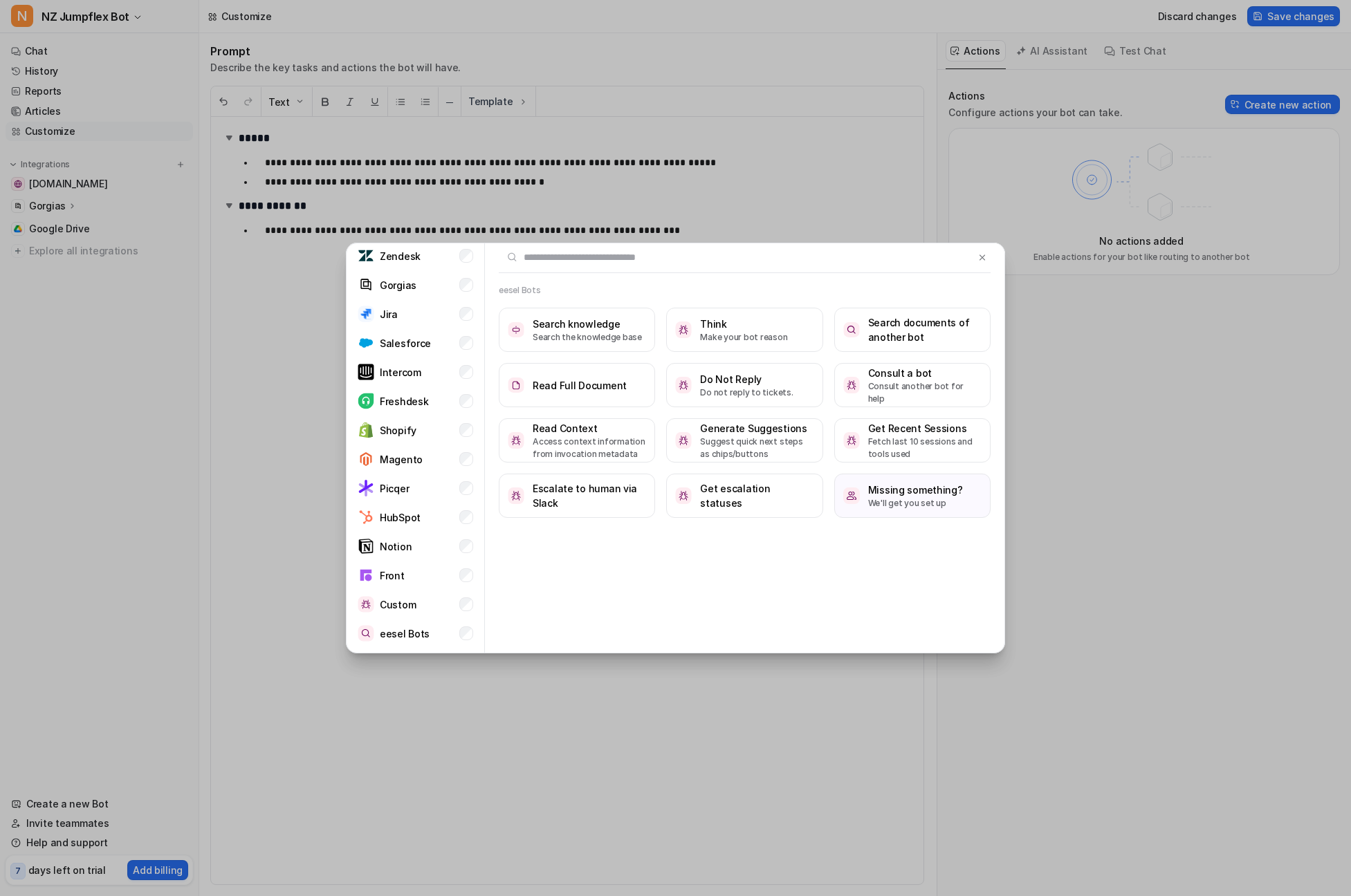
scroll to position [2, 0]
click at [709, 391] on p "Do not reply to tickets." at bounding box center [746, 393] width 93 height 13
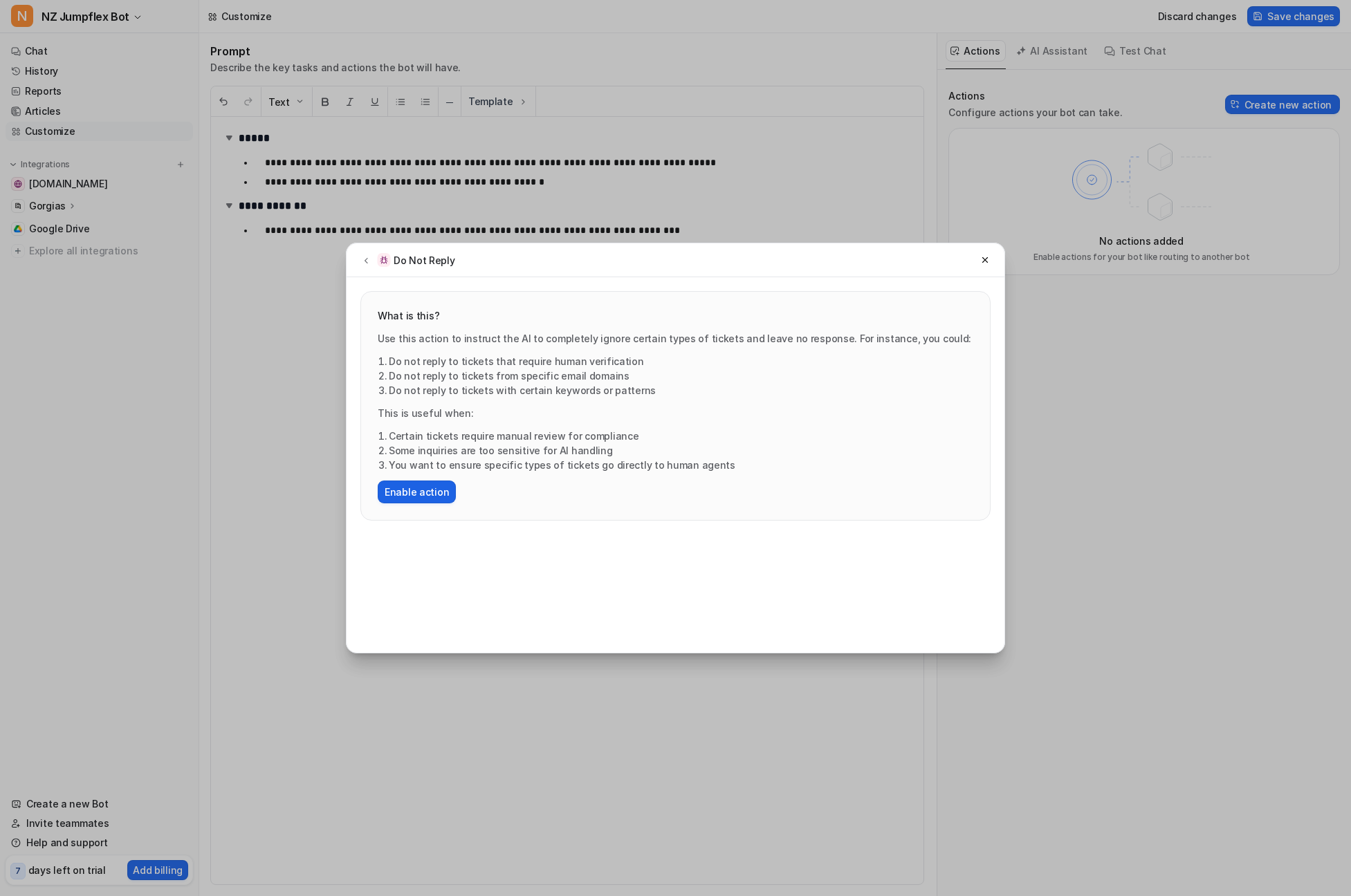
click at [411, 497] on button "Enable action" at bounding box center [416, 491] width 78 height 23
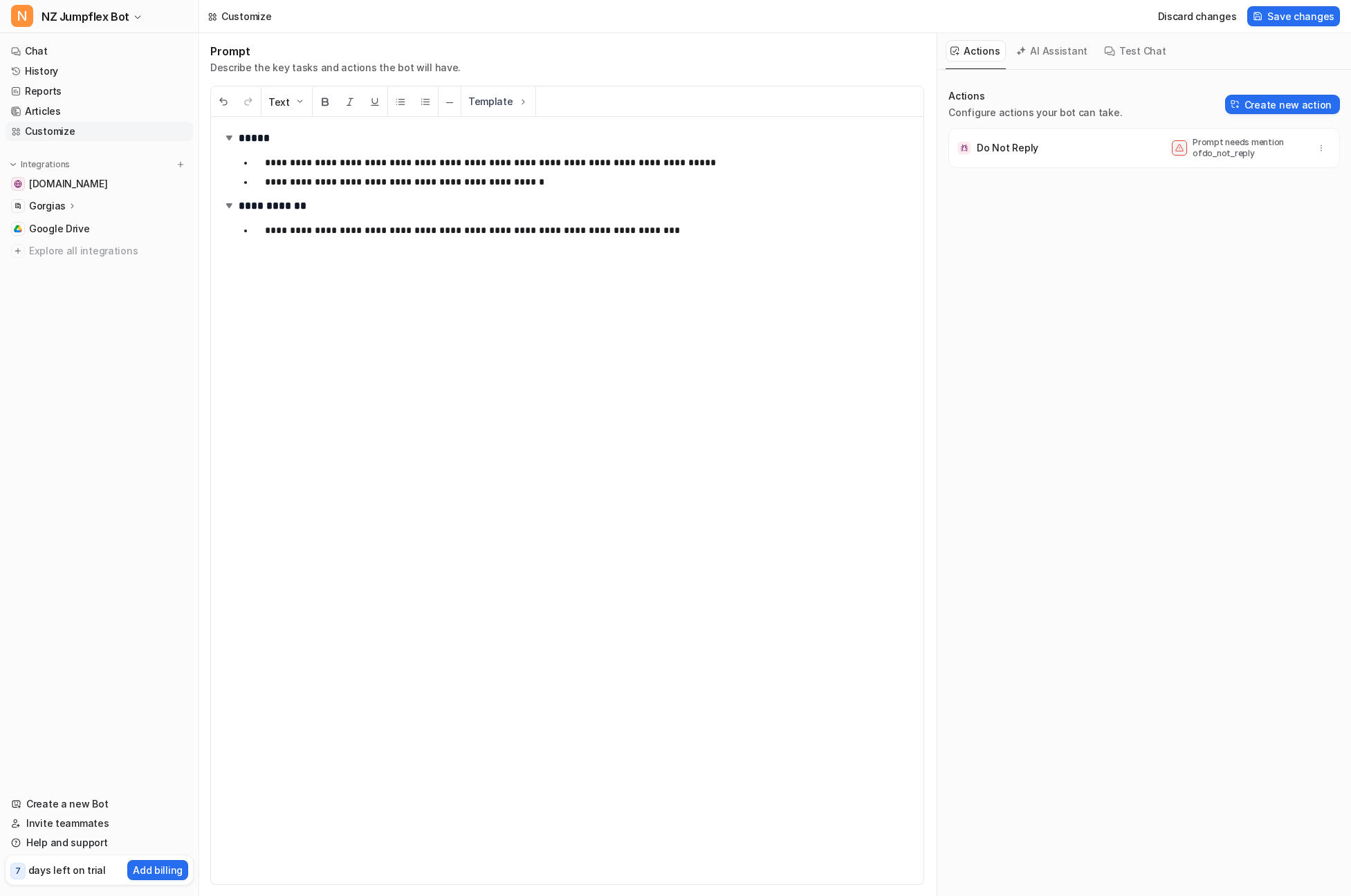
click at [1128, 162] on span "Do Not Reply Prompt needs mention of do_not_reply" at bounding box center [1144, 148] width 392 height 40
drag, startPoint x: 1077, startPoint y: 241, endPoint x: 1096, endPoint y: 229, distance: 22.5
click at [1078, 241] on div "Actions Configure actions your bot can take. Create new action Do Not Reply Pro…" at bounding box center [1144, 169] width 392 height 160
click at [1316, 143] on button "button" at bounding box center [1321, 148] width 20 height 20
drag, startPoint x: 1048, startPoint y: 227, endPoint x: 1013, endPoint y: 226, distance: 35.0
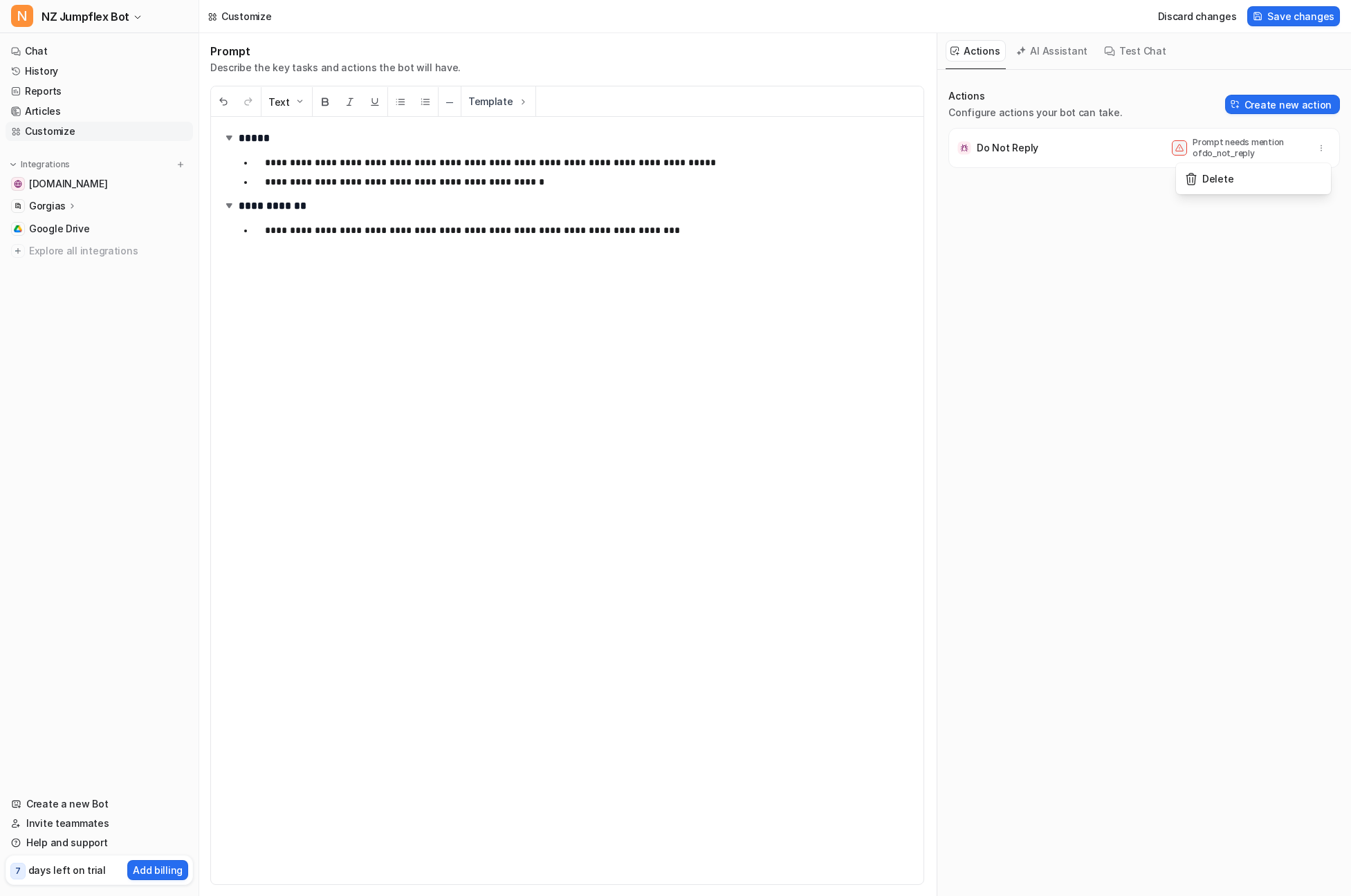
click at [1047, 227] on div "Do Not Reply Prompt needs mention of do_not_reply Delete" at bounding box center [1144, 183] width 392 height 111
click at [409, 255] on div "**********" at bounding box center [567, 501] width 712 height 767
click at [400, 262] on div "**********" at bounding box center [567, 501] width 712 height 767
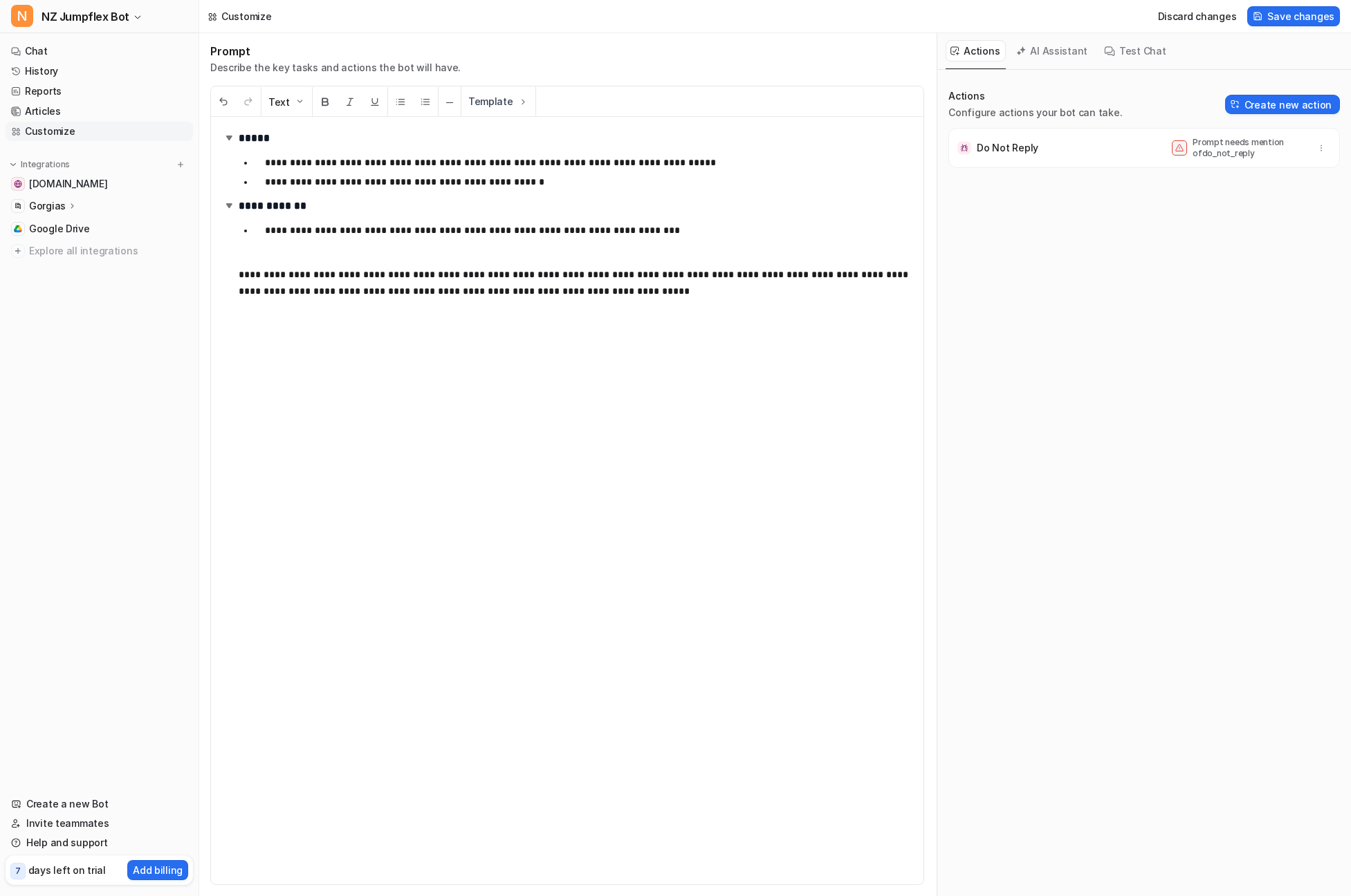
scroll to position [0, 0]
click at [421, 289] on p "**********" at bounding box center [575, 291] width 674 height 50
drag, startPoint x: 524, startPoint y: 287, endPoint x: 501, endPoint y: 292, distance: 23.5
click at [501, 292] on p "**********" at bounding box center [575, 283] width 674 height 33
drag, startPoint x: 404, startPoint y: 293, endPoint x: 704, endPoint y: 275, distance: 300.5
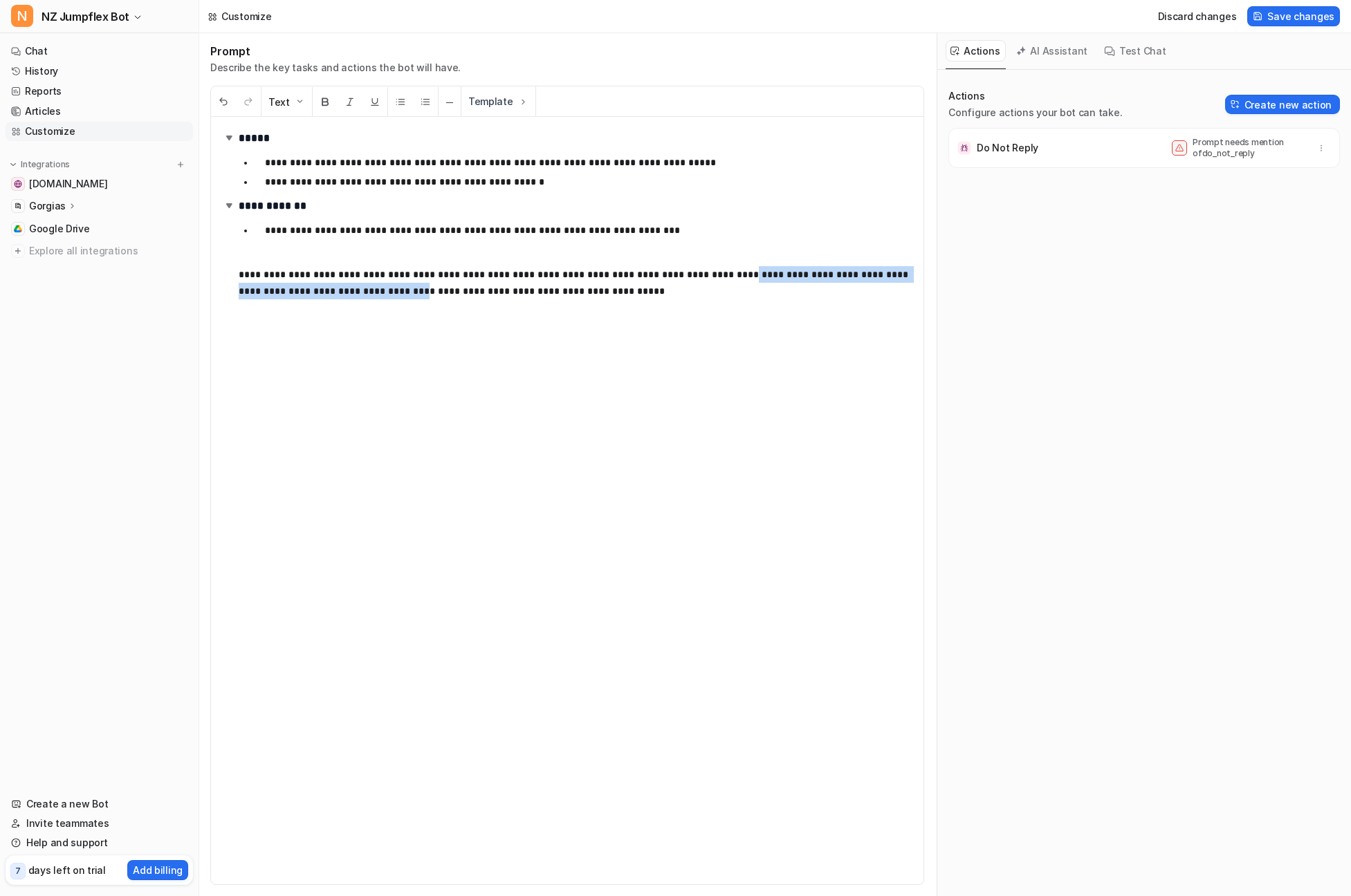
click at [703, 271] on p "**********" at bounding box center [575, 283] width 674 height 33
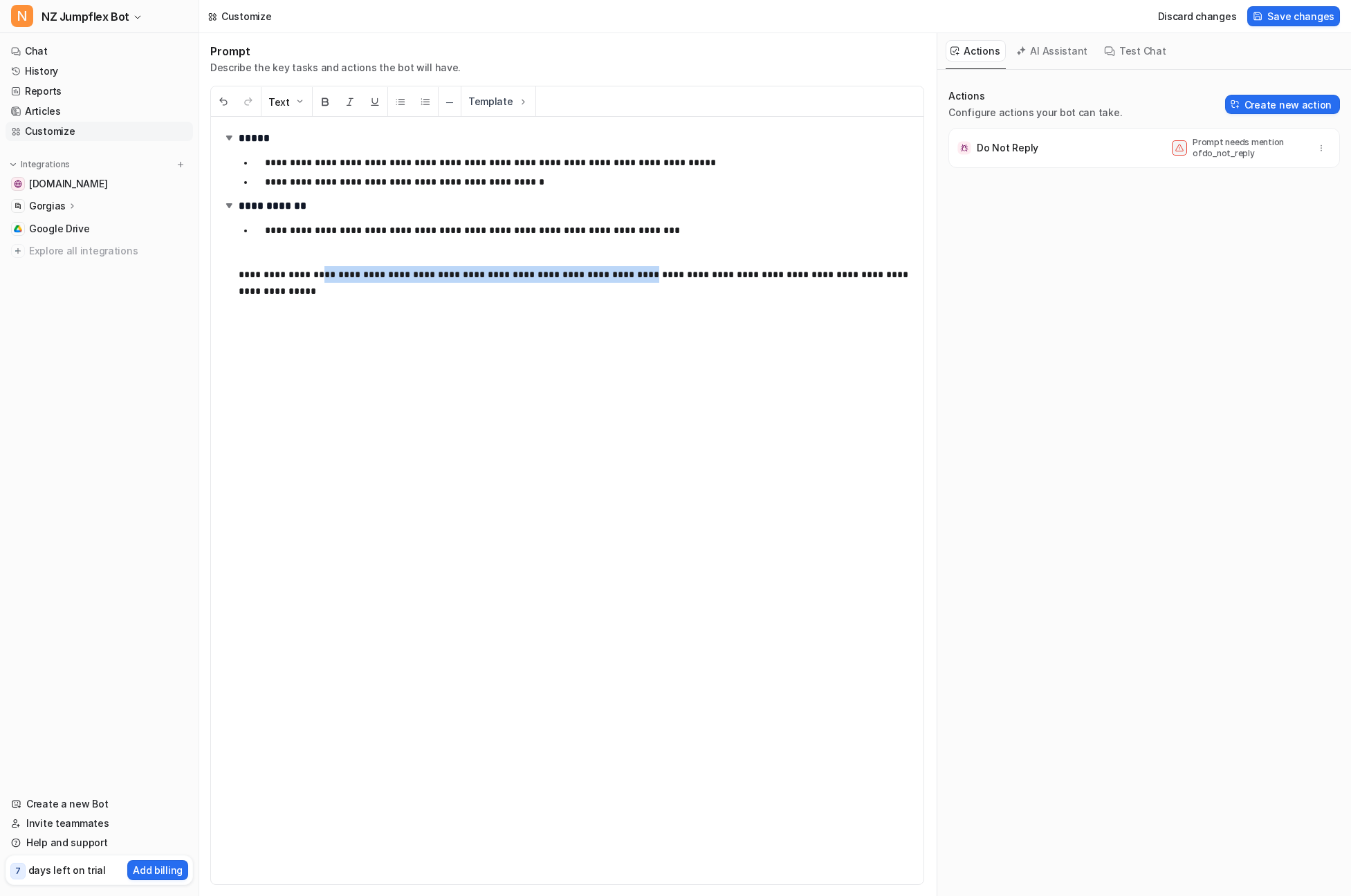
drag, startPoint x: 613, startPoint y: 274, endPoint x: 313, endPoint y: 278, distance: 300.0
click at [313, 278] on p "**********" at bounding box center [575, 283] width 674 height 33
click at [333, 274] on p "**********" at bounding box center [575, 274] width 674 height 17
click at [305, 272] on p "**********" at bounding box center [575, 274] width 674 height 17
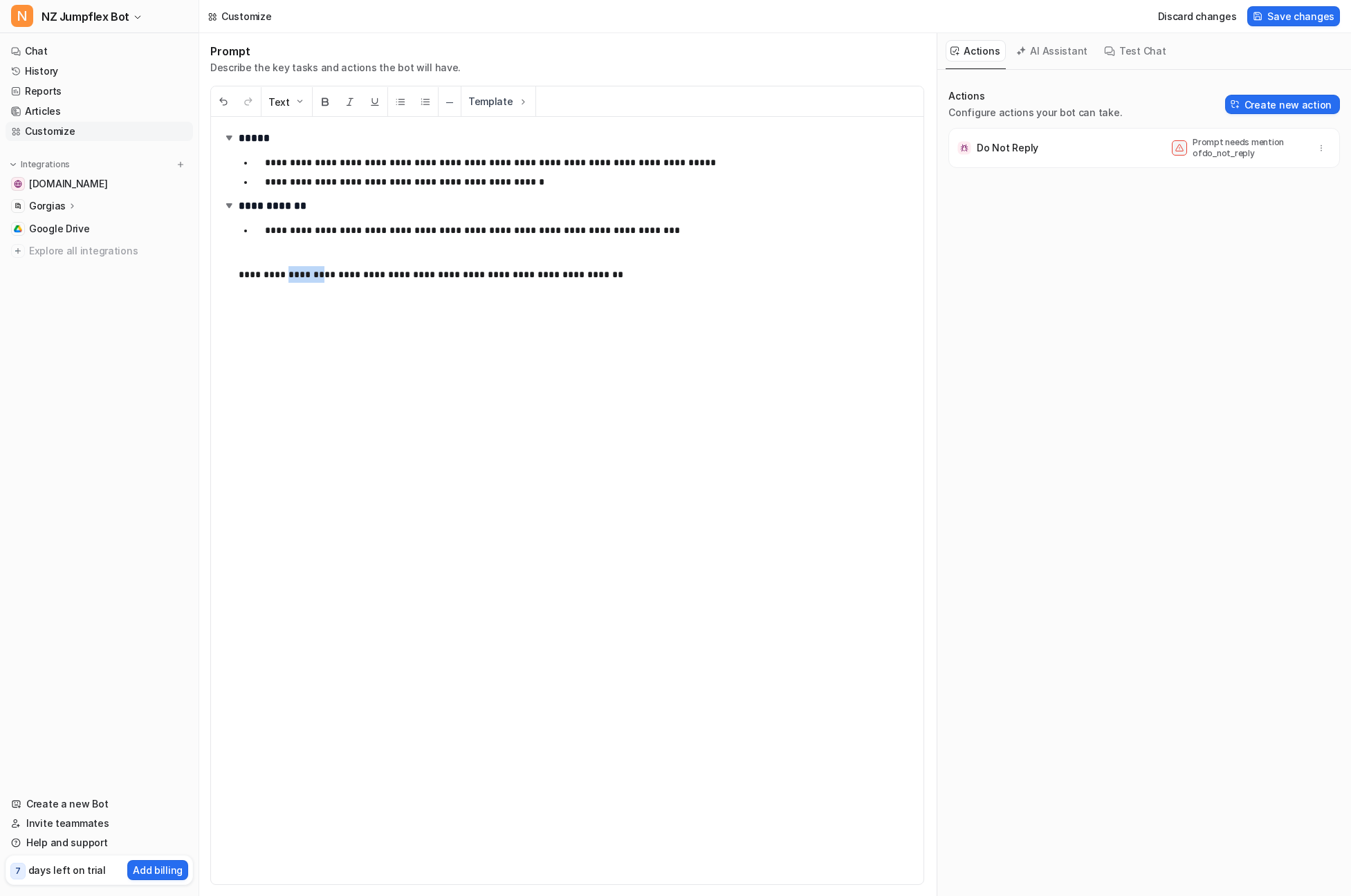
click at [305, 272] on p "**********" at bounding box center [575, 274] width 674 height 17
click at [597, 314] on div "**********" at bounding box center [567, 501] width 712 height 767
click at [1290, 18] on span "Save changes" at bounding box center [1301, 16] width 67 height 14
click at [1051, 152] on div "Do Not Reply Prompt needs mention of do_not_reply" at bounding box center [1144, 148] width 379 height 28
drag, startPoint x: 646, startPoint y: 544, endPoint x: 923, endPoint y: 412, distance: 306.8
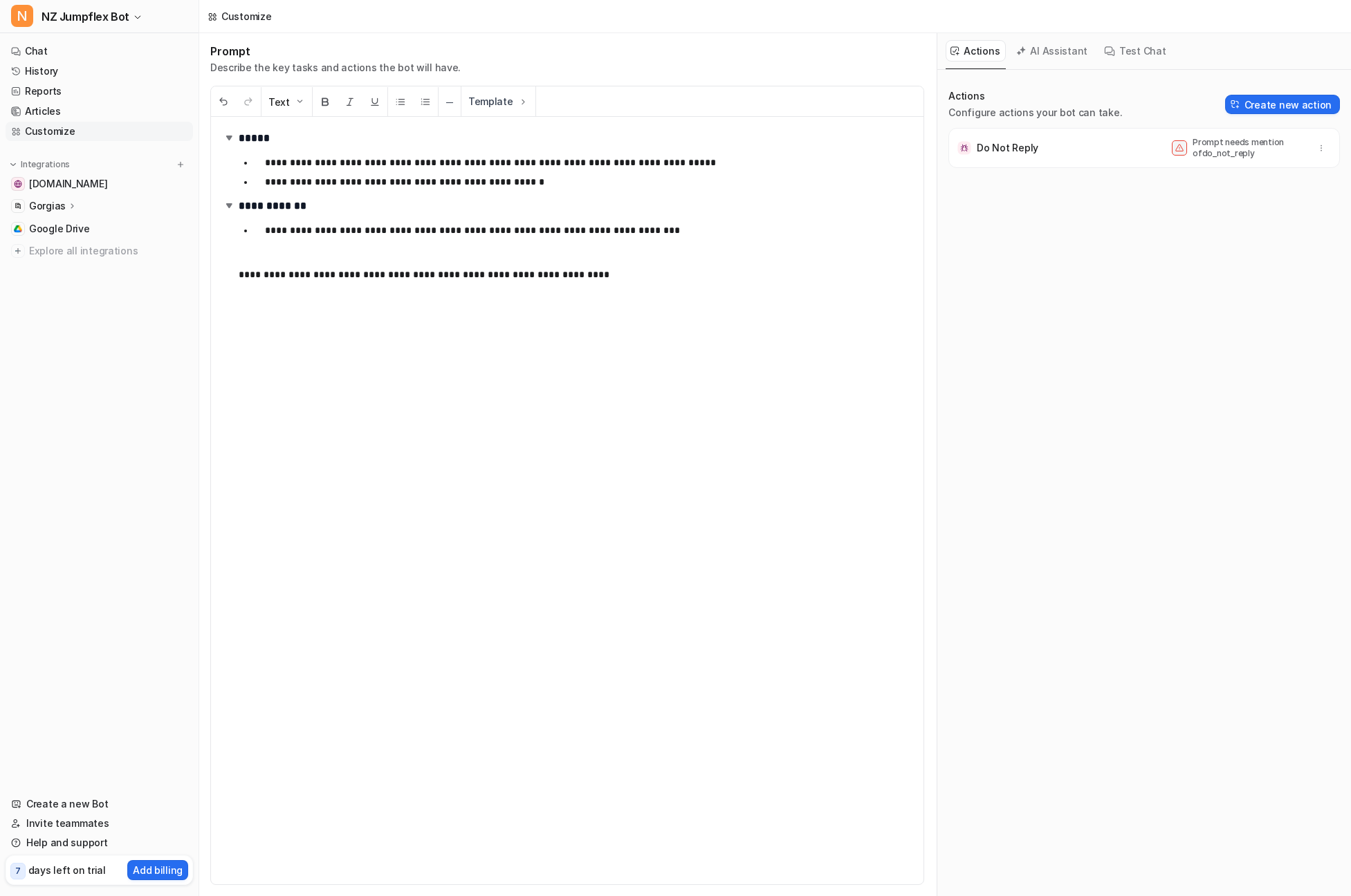
click at [706, 519] on div "**********" at bounding box center [567, 501] width 712 height 767
click at [1315, 152] on button "button" at bounding box center [1321, 148] width 20 height 20
drag, startPoint x: 1028, startPoint y: 160, endPoint x: 1205, endPoint y: 137, distance: 178.5
click at [1028, 160] on div "Do Not Reply Prompt needs mention of do_not_reply Delete" at bounding box center [1144, 148] width 379 height 28
click at [1248, 108] on button "Create new action" at bounding box center [1283, 105] width 115 height 20
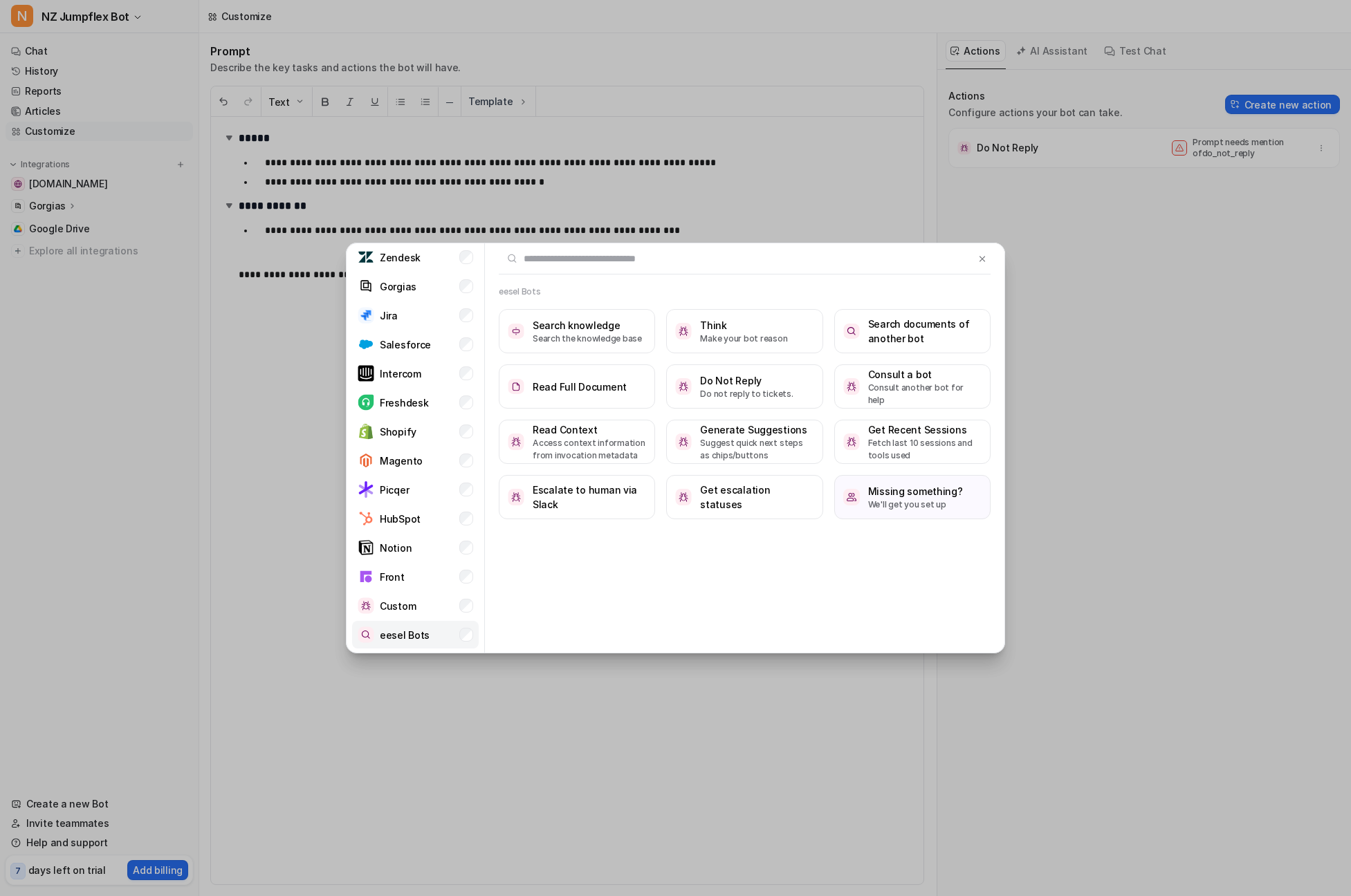
scroll to position [57, 0]
click at [417, 601] on li "Custom" at bounding box center [415, 605] width 127 height 28
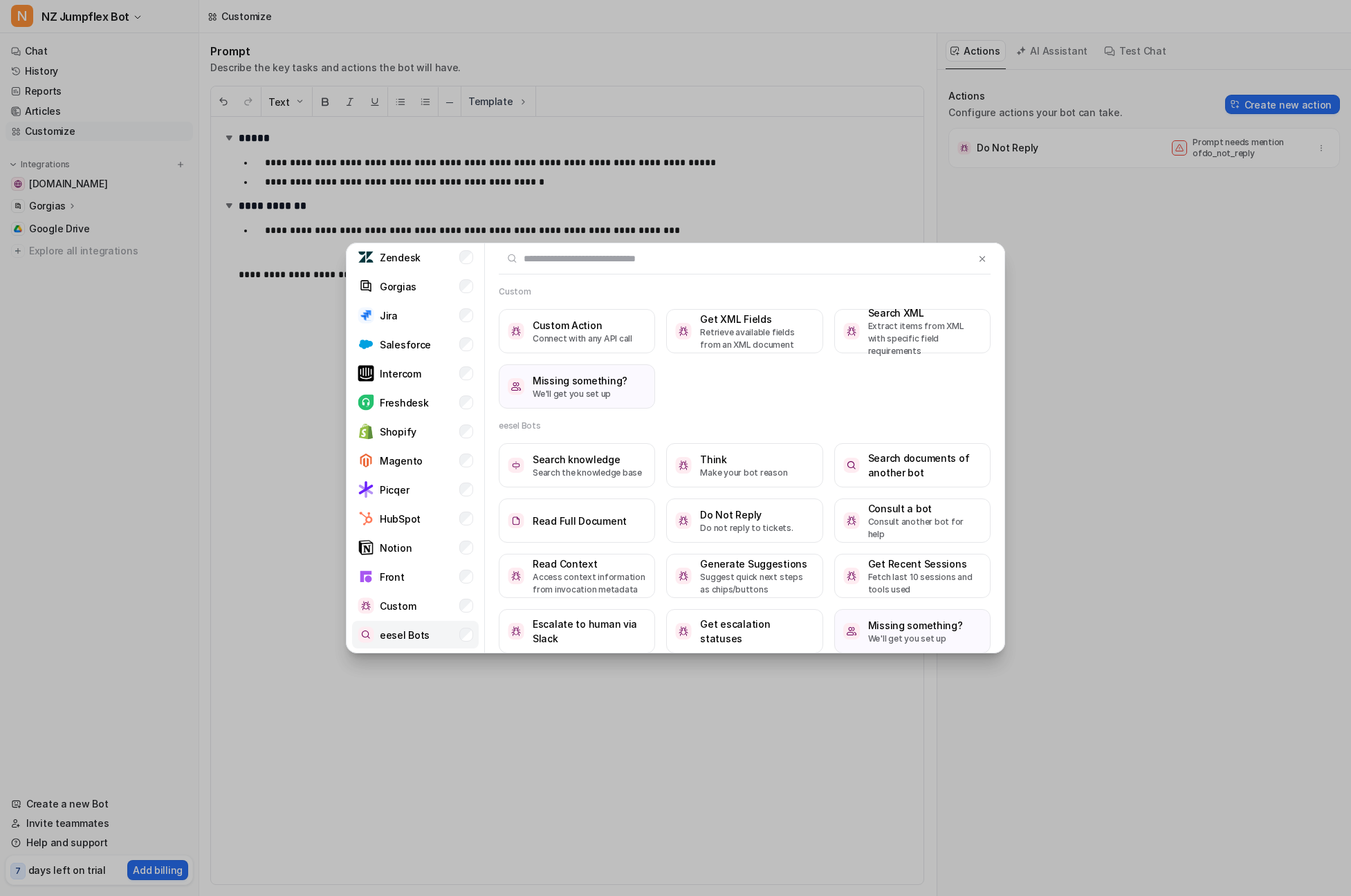
scroll to position [54, 0]
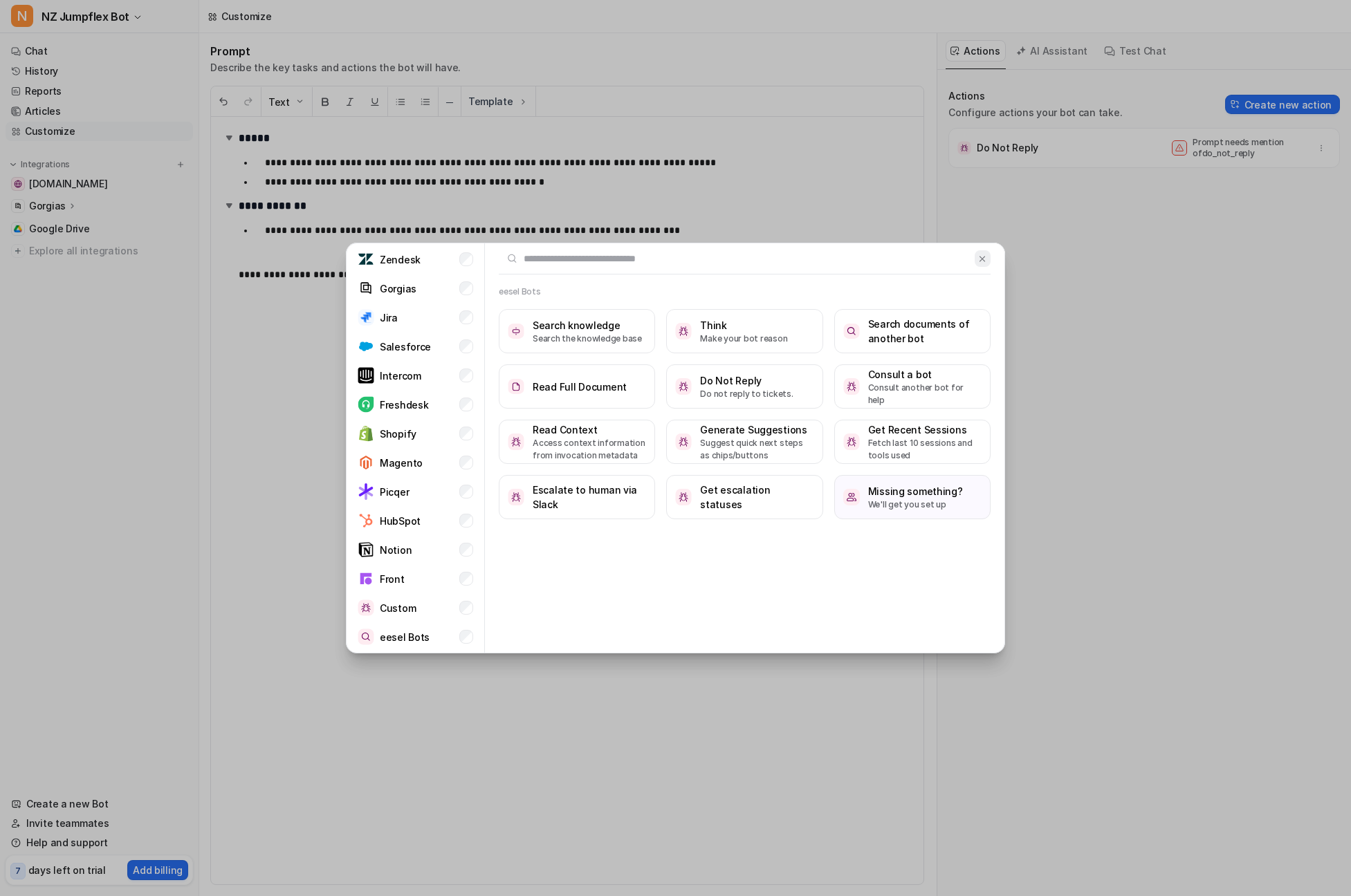
click at [985, 255] on img at bounding box center [982, 259] width 9 height 10
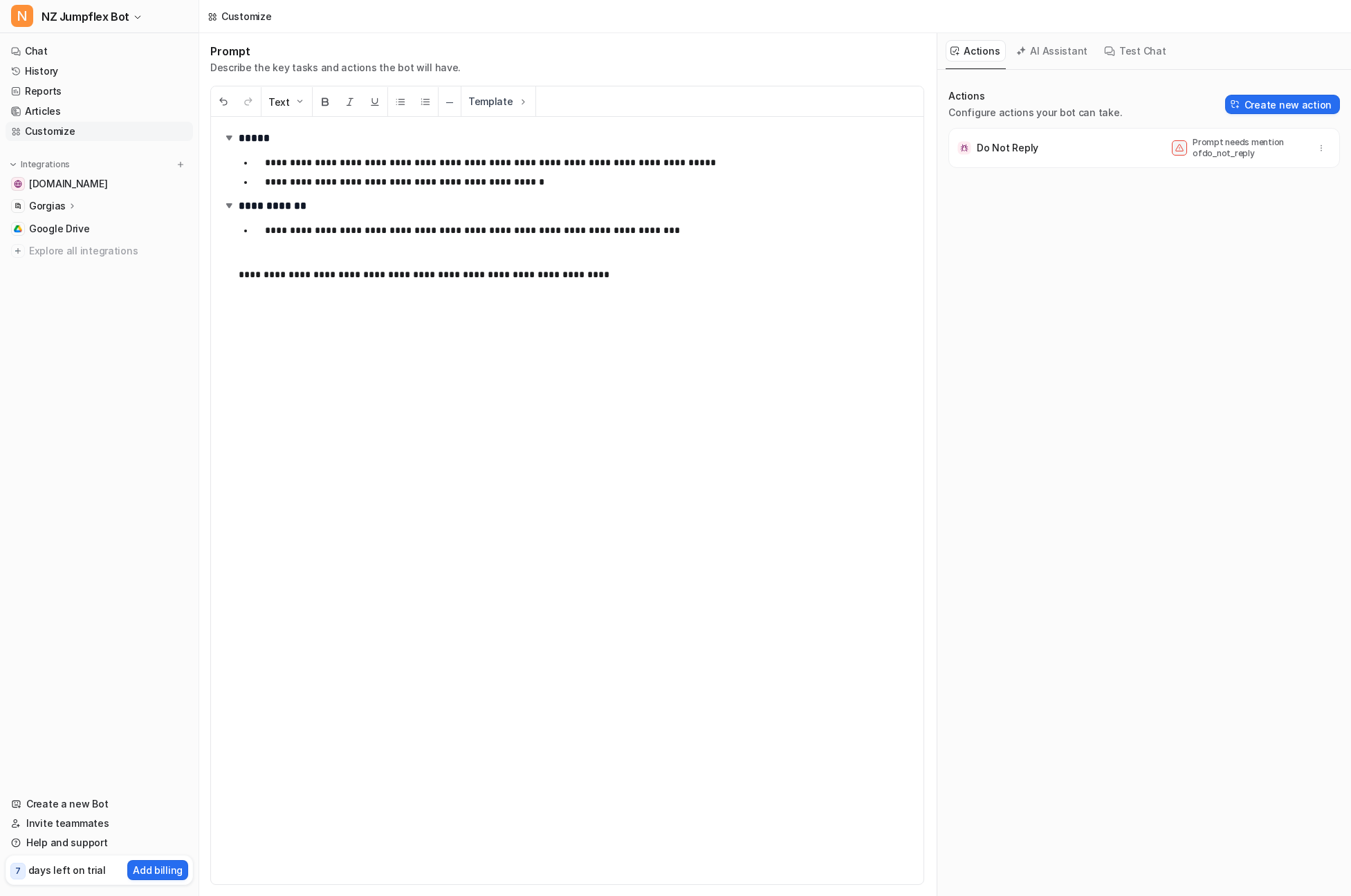
click at [627, 259] on p at bounding box center [575, 252] width 674 height 17
click at [1047, 147] on div "Do Not Reply Prompt needs mention of do_not_reply" at bounding box center [1144, 148] width 379 height 28
click at [1141, 47] on button "Test Chat" at bounding box center [1136, 50] width 72 height 21
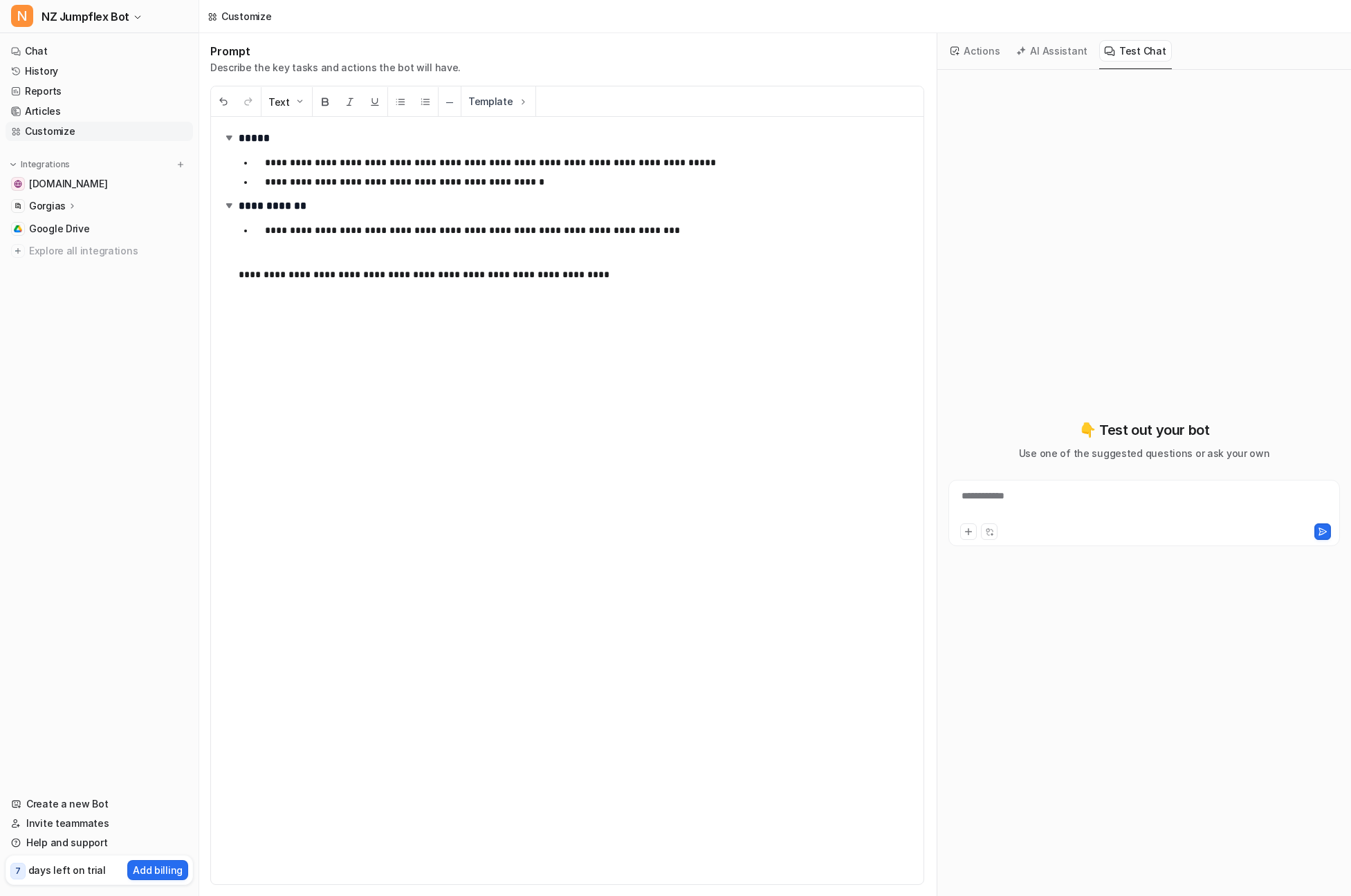
click at [971, 53] on button "Actions" at bounding box center [976, 50] width 61 height 21
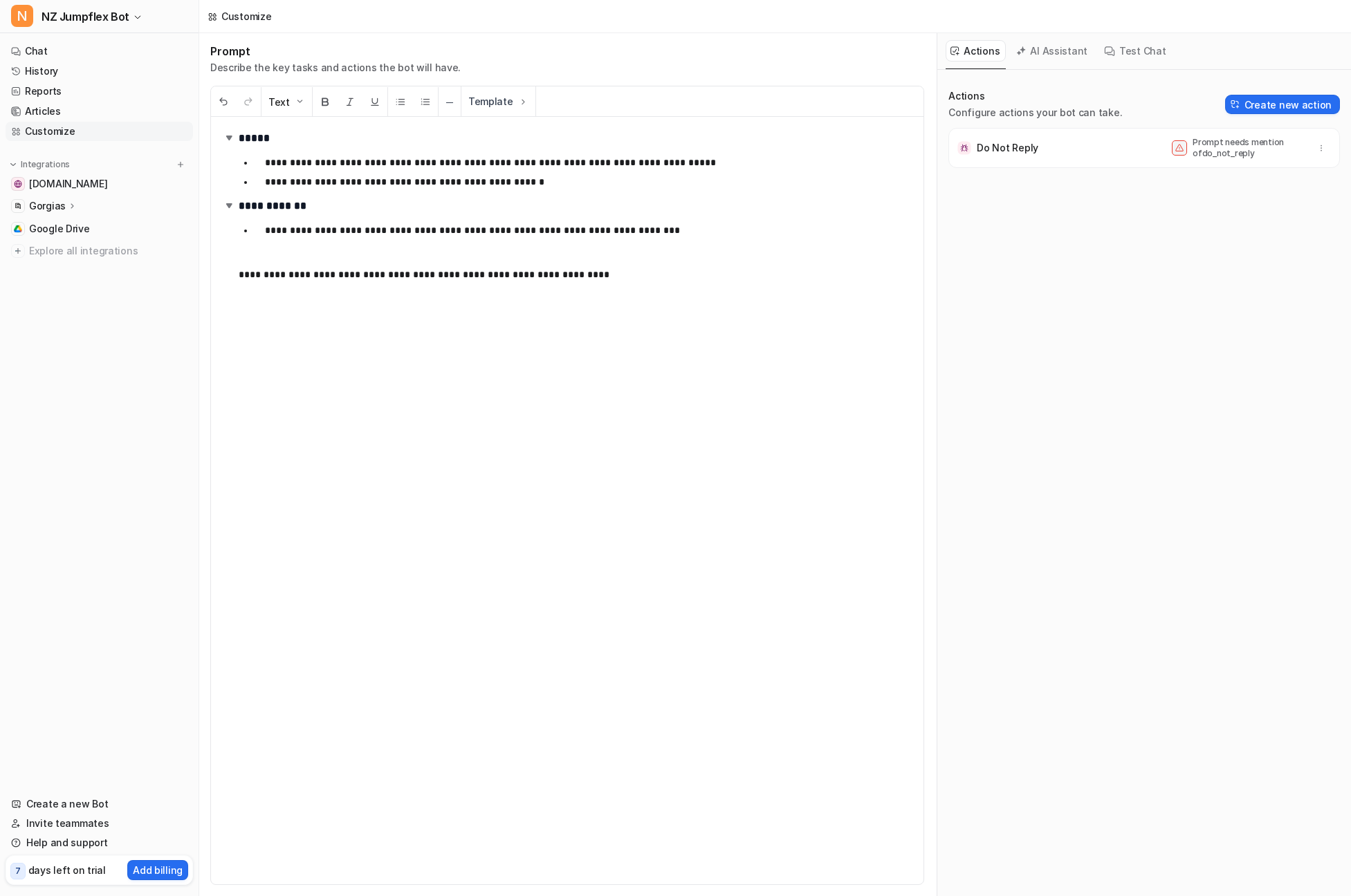
click at [1061, 55] on button "AI Assistant" at bounding box center [1052, 50] width 83 height 21
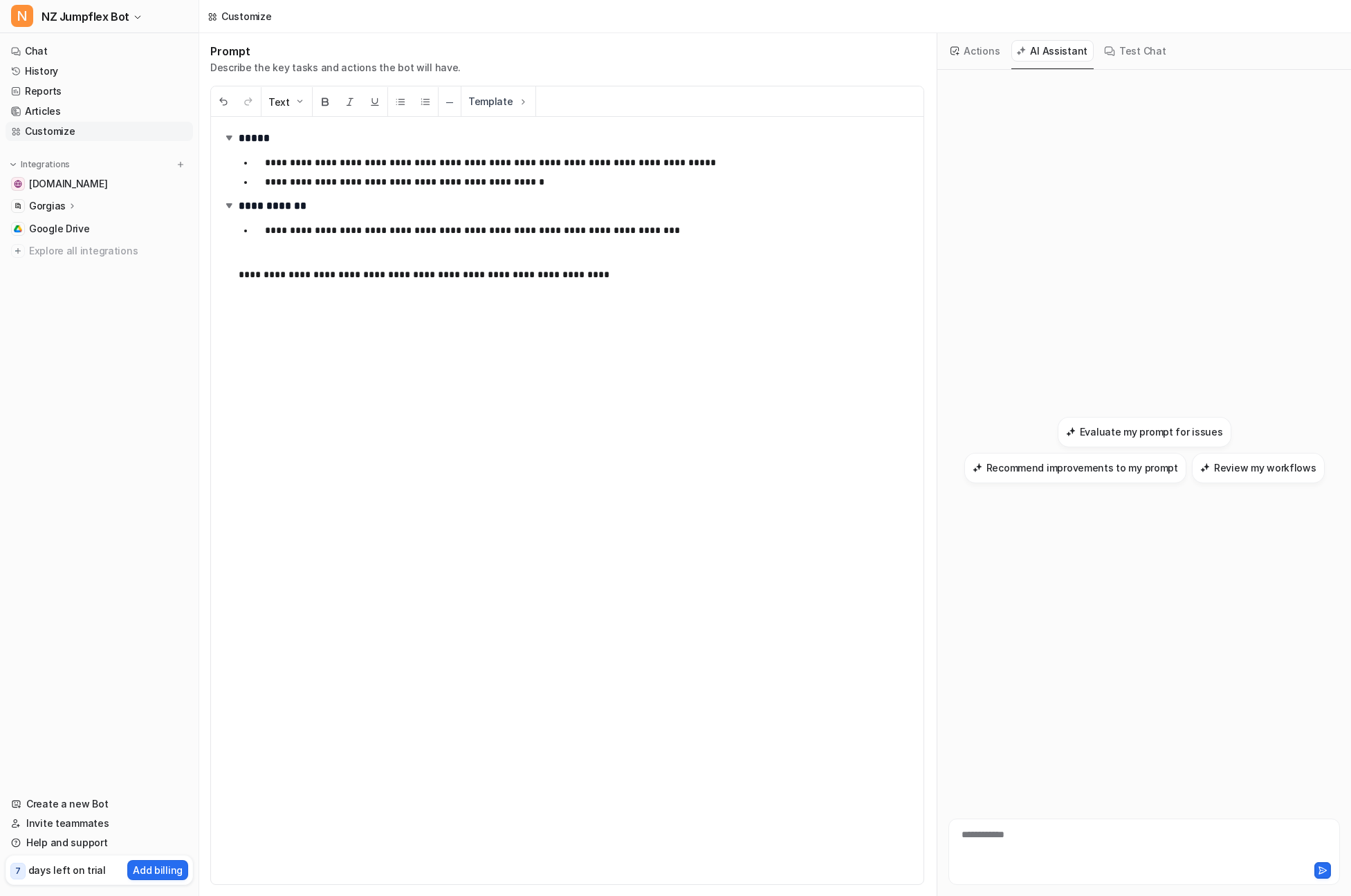
click at [971, 55] on button "Actions" at bounding box center [976, 50] width 61 height 21
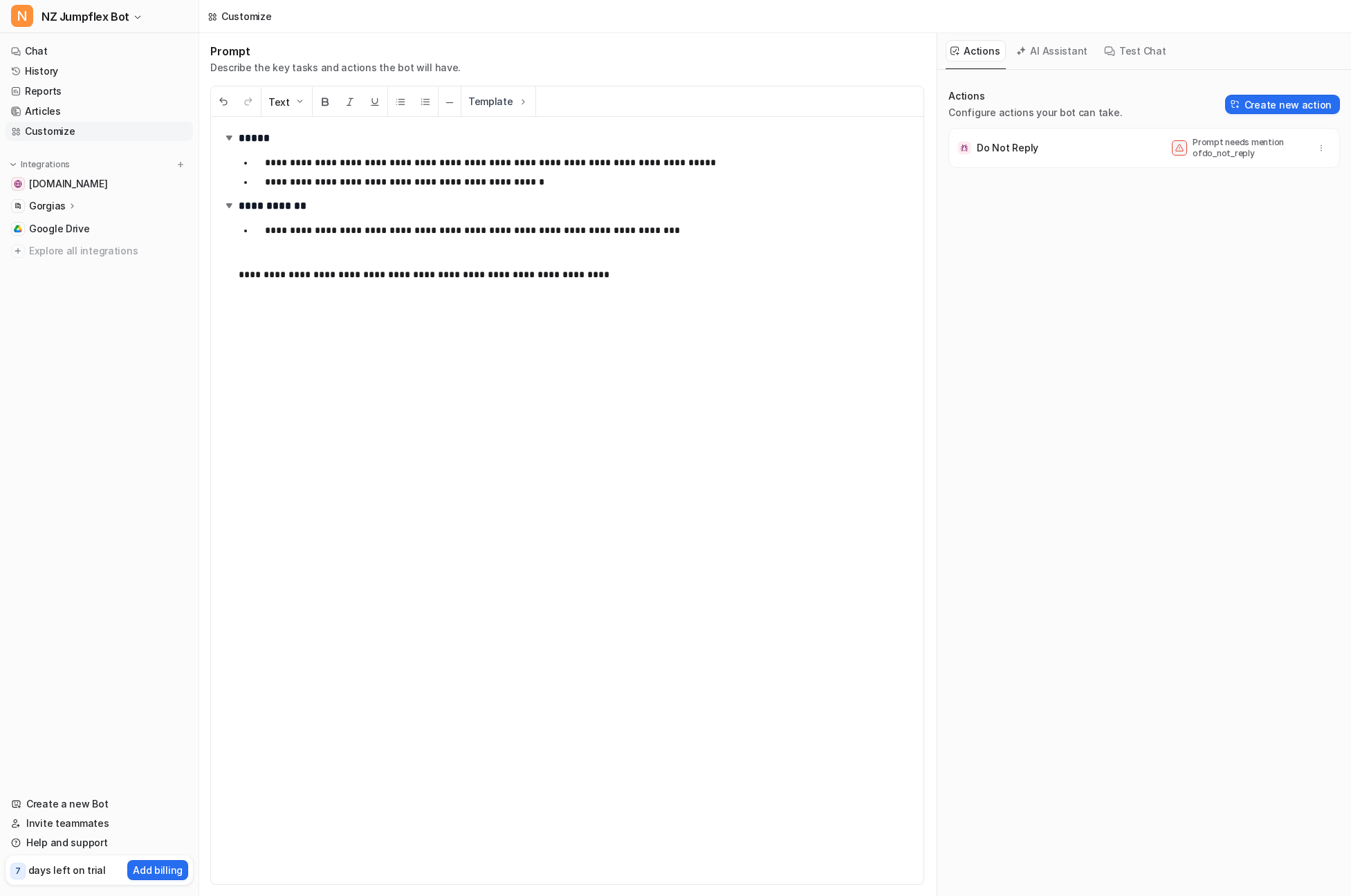
drag, startPoint x: 768, startPoint y: 281, endPoint x: 1127, endPoint y: 141, distance: 385.3
click at [768, 281] on p "**********" at bounding box center [575, 274] width 674 height 17
click at [596, 320] on div "**********" at bounding box center [567, 501] width 712 height 767
click at [384, 275] on p "**********" at bounding box center [575, 274] width 674 height 17
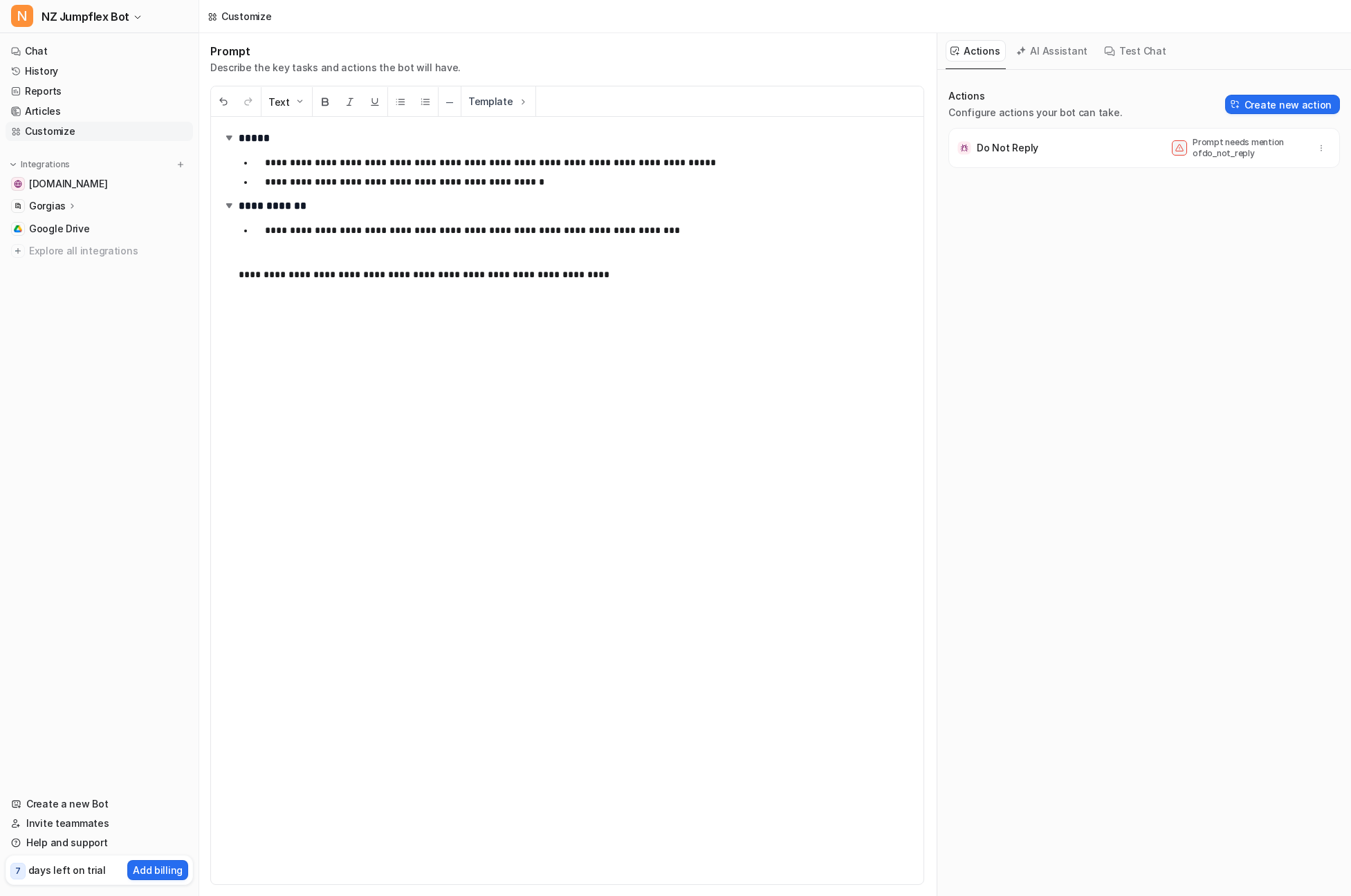
drag, startPoint x: 388, startPoint y: 369, endPoint x: 391, endPoint y: 271, distance: 98.0
click at [388, 367] on div "**********" at bounding box center [567, 501] width 712 height 767
drag, startPoint x: 1041, startPoint y: 149, endPoint x: 1085, endPoint y: 149, distance: 44.0
click at [1085, 149] on div "Do Not Reply Prompt needs mention of do_not_reply" at bounding box center [1144, 148] width 379 height 28
copy p "Do Not Reply"
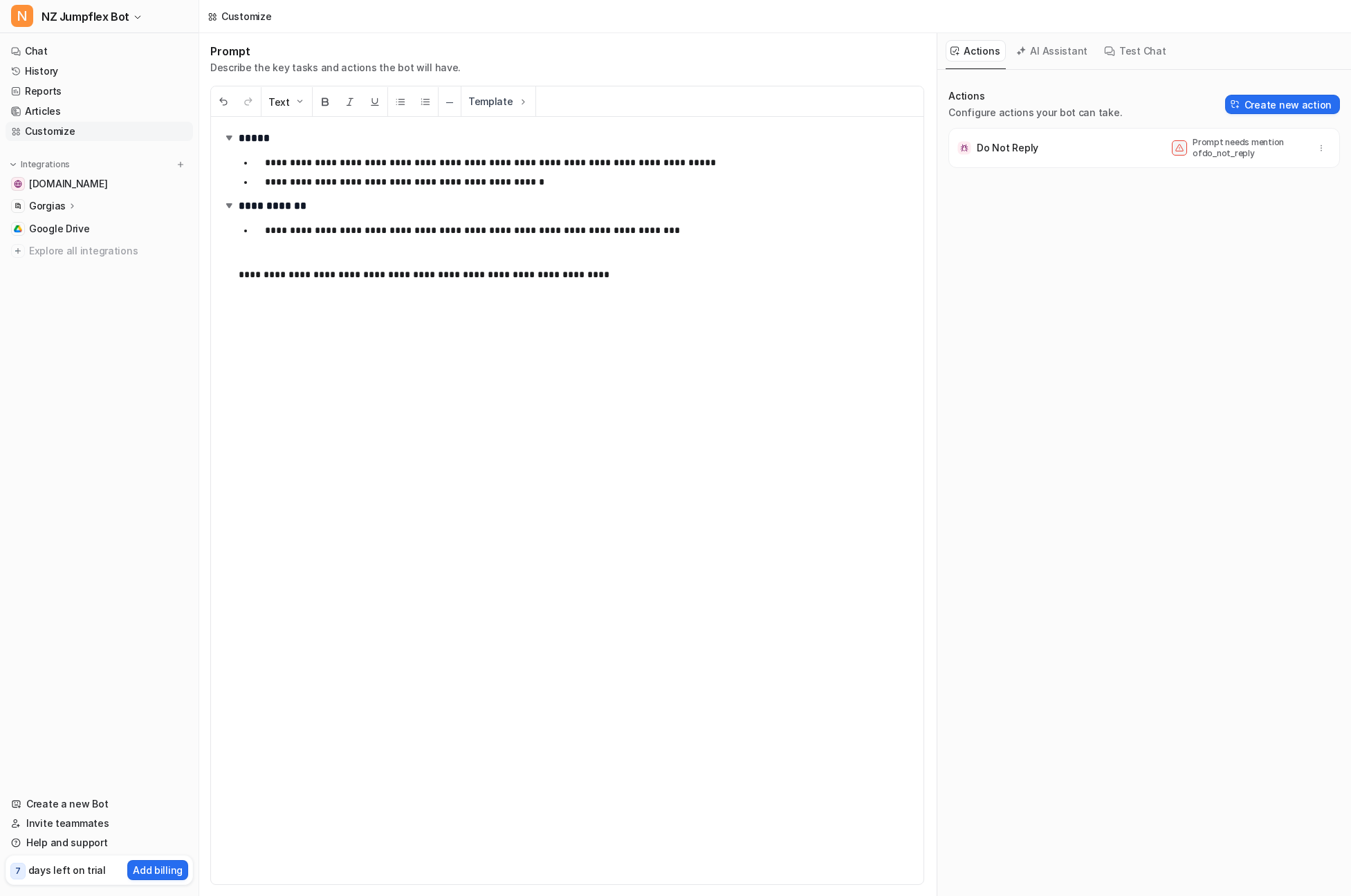
click at [241, 267] on p "**********" at bounding box center [575, 274] width 674 height 17
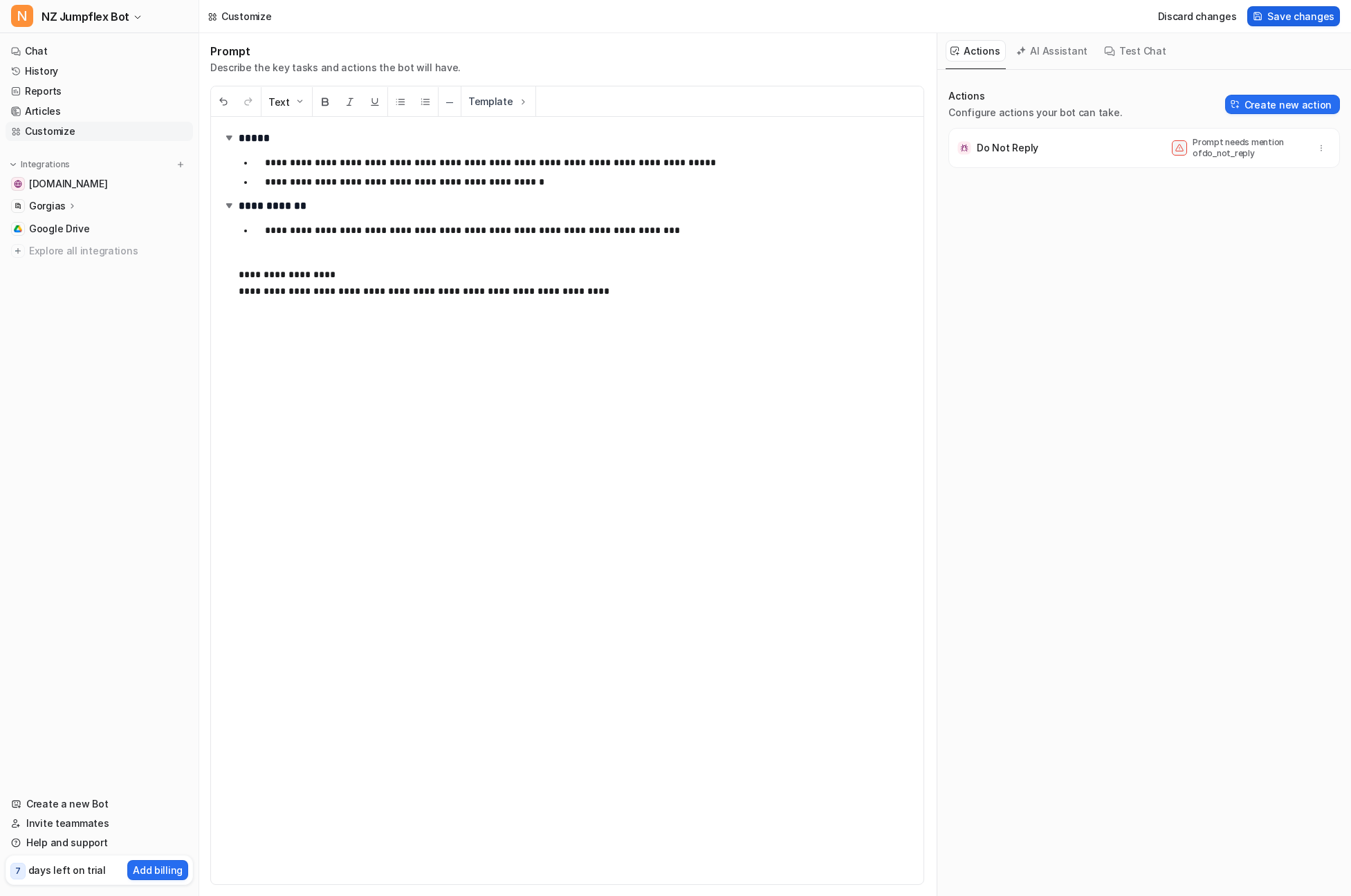
click at [1298, 21] on span "Save changes" at bounding box center [1301, 16] width 67 height 14
click at [1300, 14] on span "Saving…" at bounding box center [1314, 16] width 41 height 14
click at [48, 130] on link "Customize" at bounding box center [99, 131] width 187 height 20
